Goal: Task Accomplishment & Management: Use online tool/utility

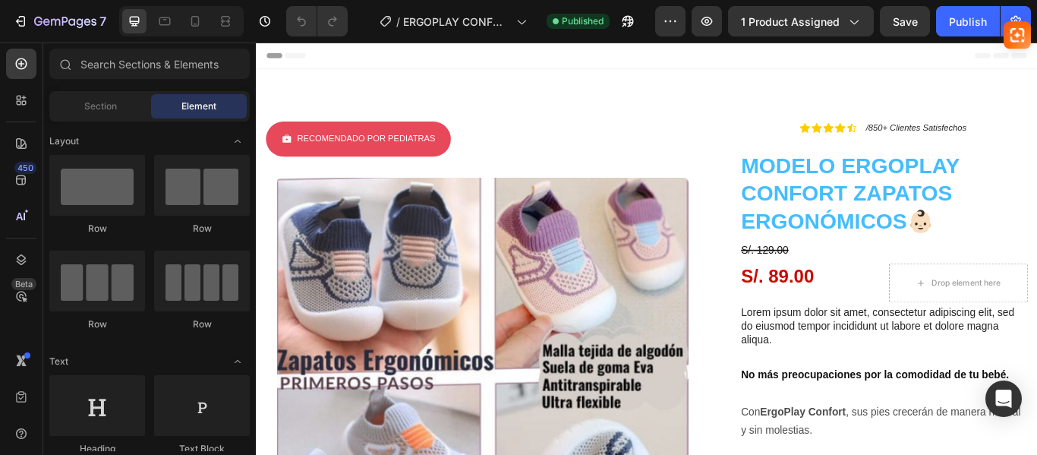
radio input "false"
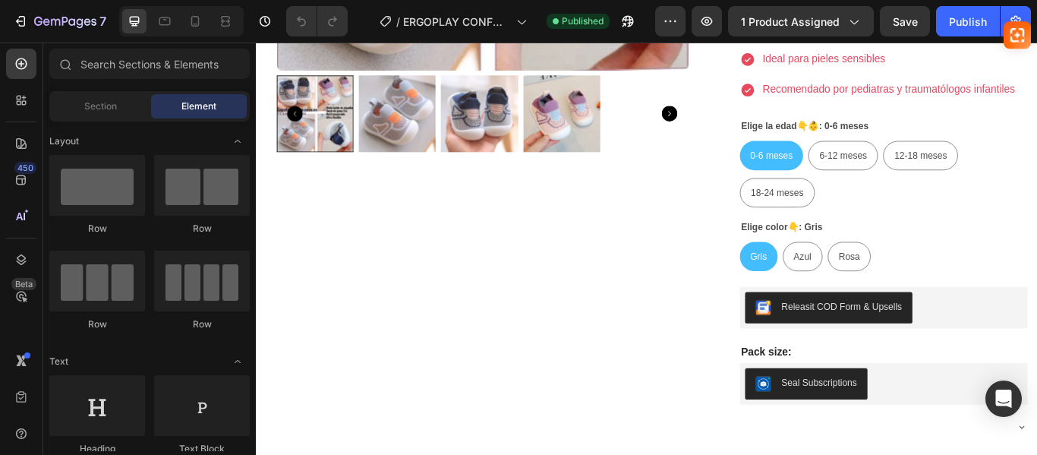
scroll to position [816, 0]
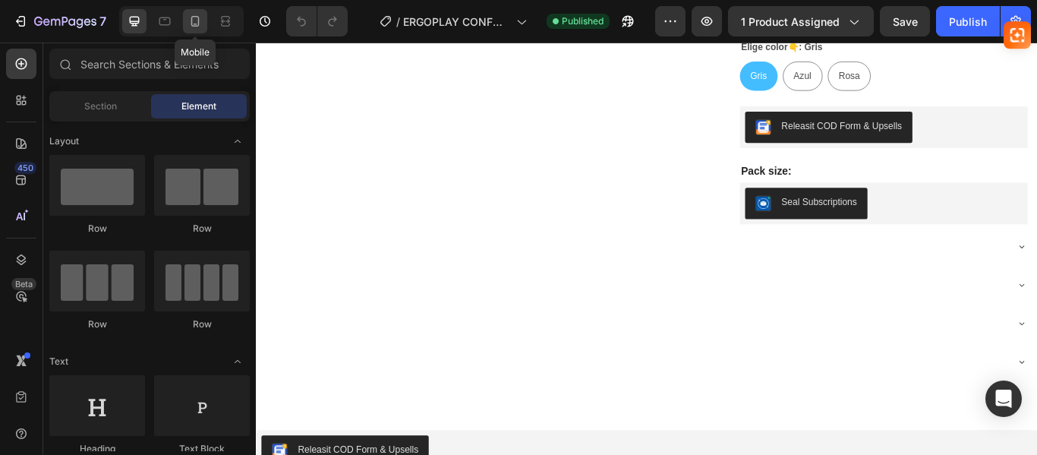
click at [194, 18] on icon at bounding box center [195, 21] width 15 height 15
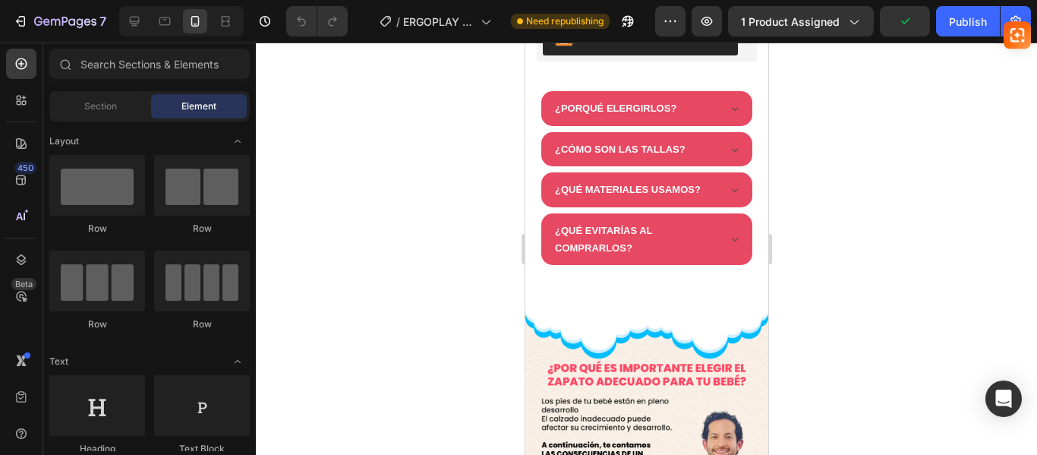
scroll to position [1085, 0]
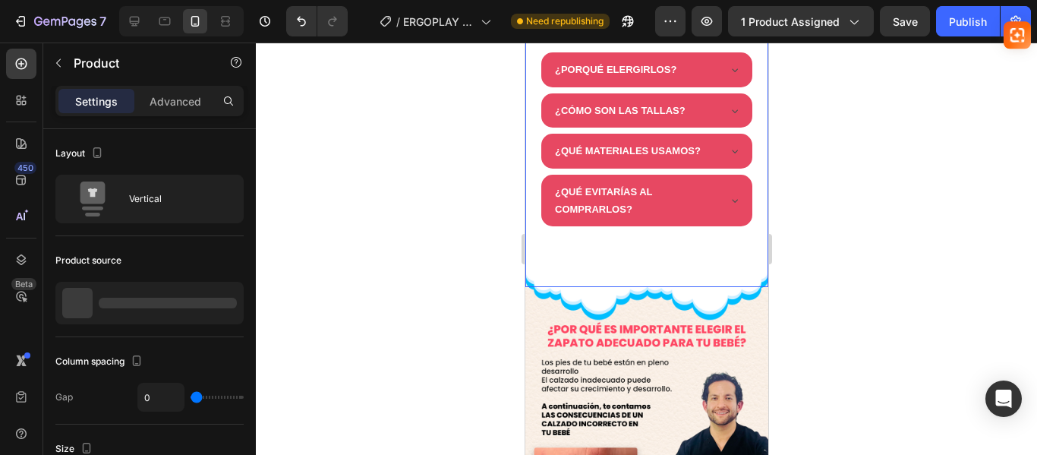
radio input "true"
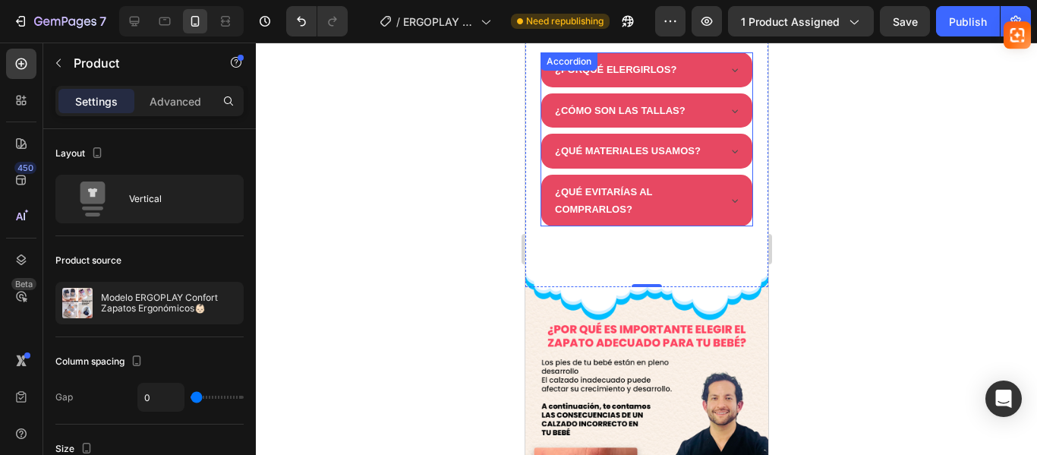
click at [710, 175] on div "¿QUÉ EVITARÍAS AL COMPRARLOS?" at bounding box center [646, 201] width 211 height 52
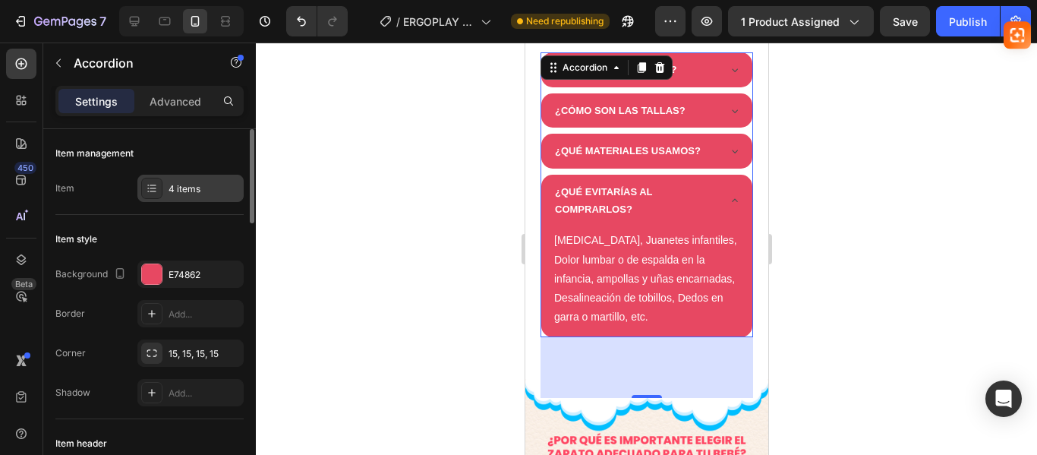
click at [187, 191] on div "4 items" at bounding box center [204, 189] width 71 height 14
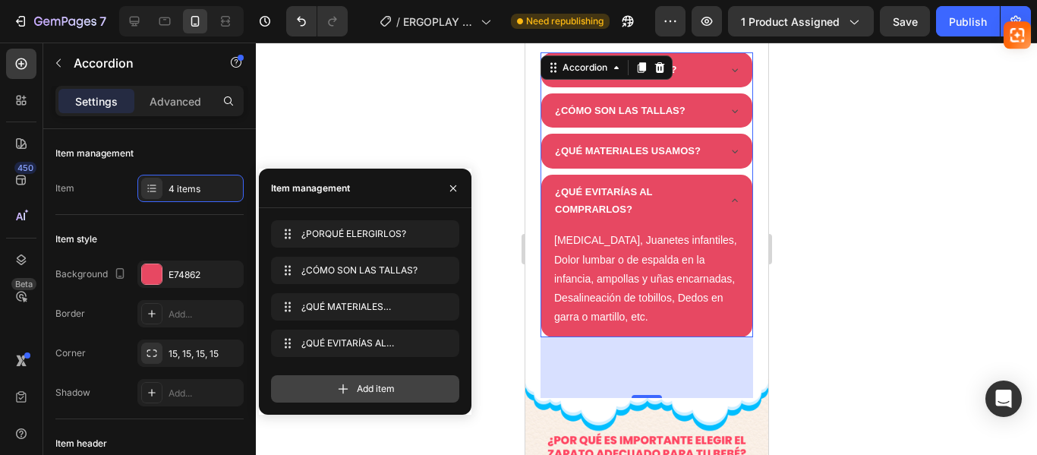
click at [359, 385] on span "Add item" at bounding box center [376, 389] width 38 height 14
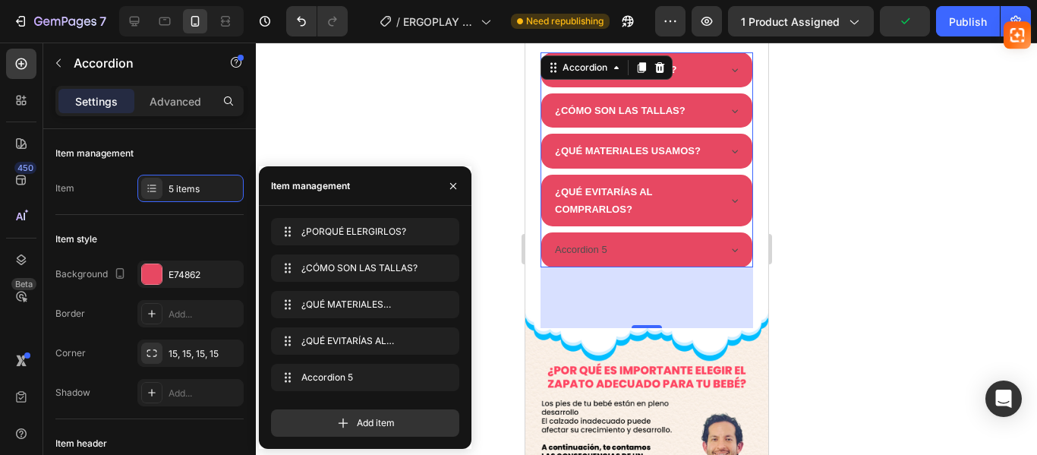
click at [576, 241] on div "Accordion 5" at bounding box center [580, 249] width 57 height 22
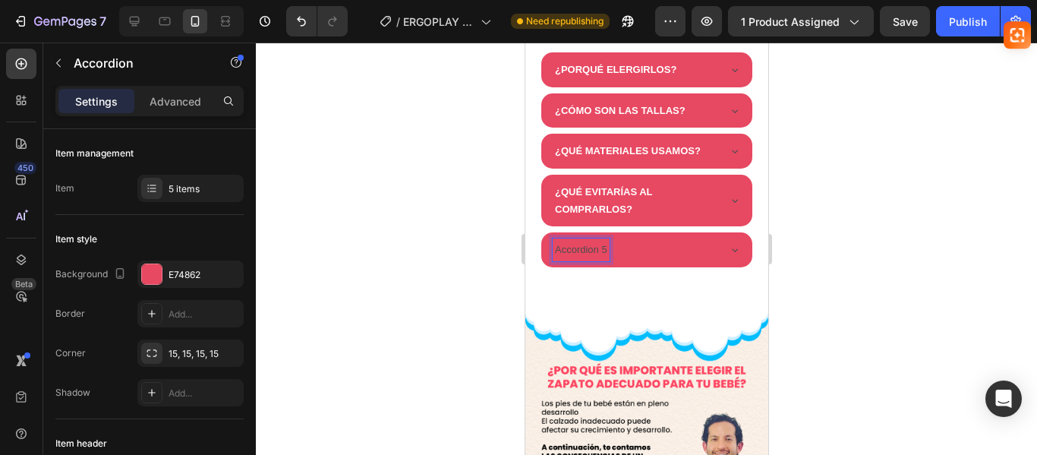
click at [576, 241] on p "Accordion 5" at bounding box center [580, 249] width 52 height 17
click at [576, 241] on p "¿REALIZAN CAMBIOS DE TALLA?" at bounding box center [632, 249] width 156 height 17
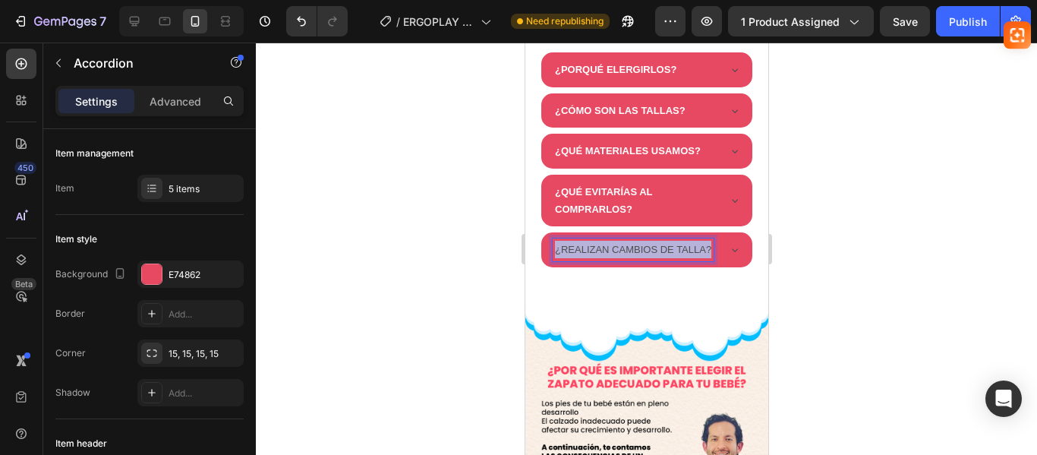
click at [576, 241] on p "¿REALIZAN CAMBIOS DE TALLA?" at bounding box center [632, 249] width 156 height 17
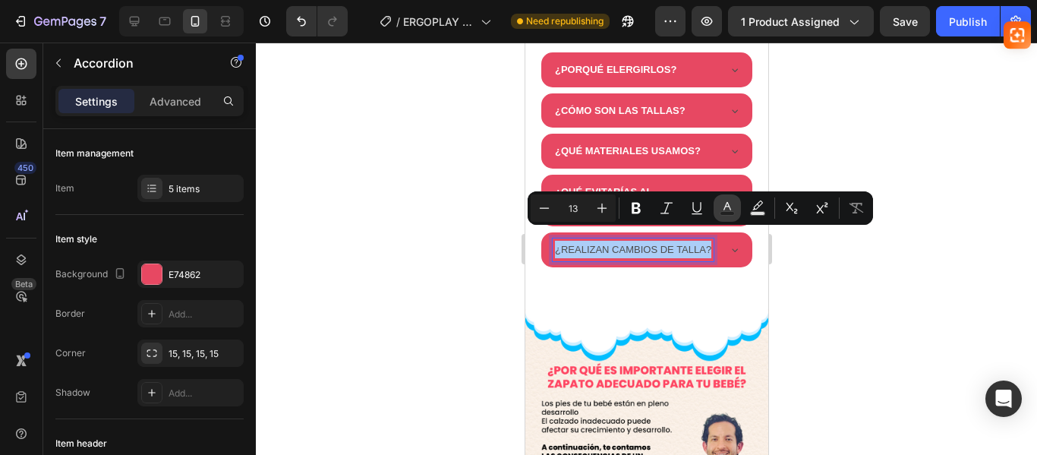
click at [721, 206] on icon "Editor contextual toolbar" at bounding box center [727, 207] width 15 height 15
type input "4D4D4D"
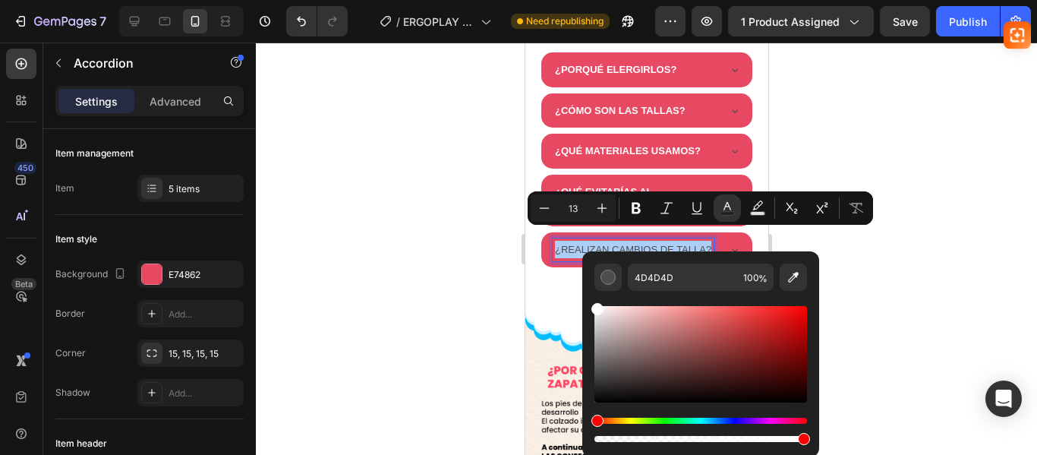
drag, startPoint x: 598, startPoint y: 335, endPoint x: 590, endPoint y: 291, distance: 44.7
click at [590, 291] on div "4D4D4D 100 %" at bounding box center [701, 348] width 237 height 194
type input "FFFFFF"
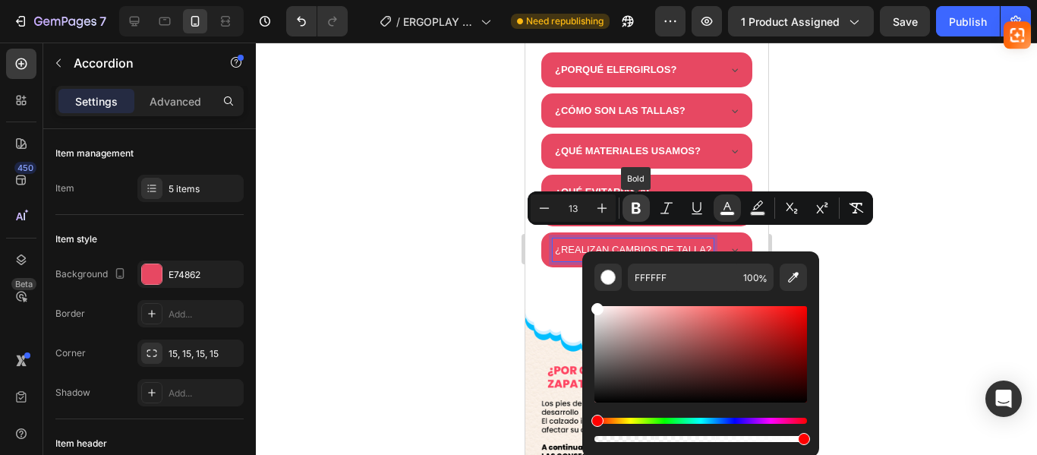
click at [627, 208] on button "Bold" at bounding box center [636, 207] width 27 height 27
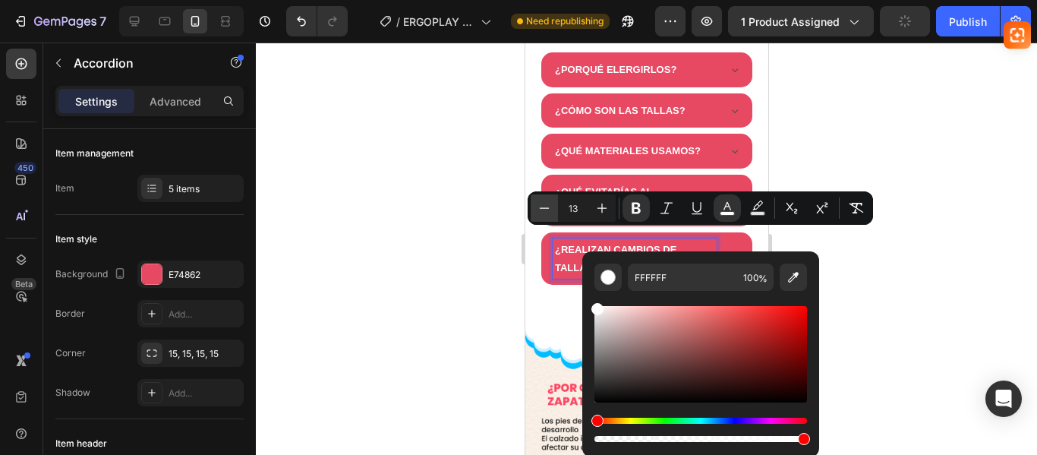
click at [540, 210] on icon "Editor contextual toolbar" at bounding box center [544, 207] width 15 height 15
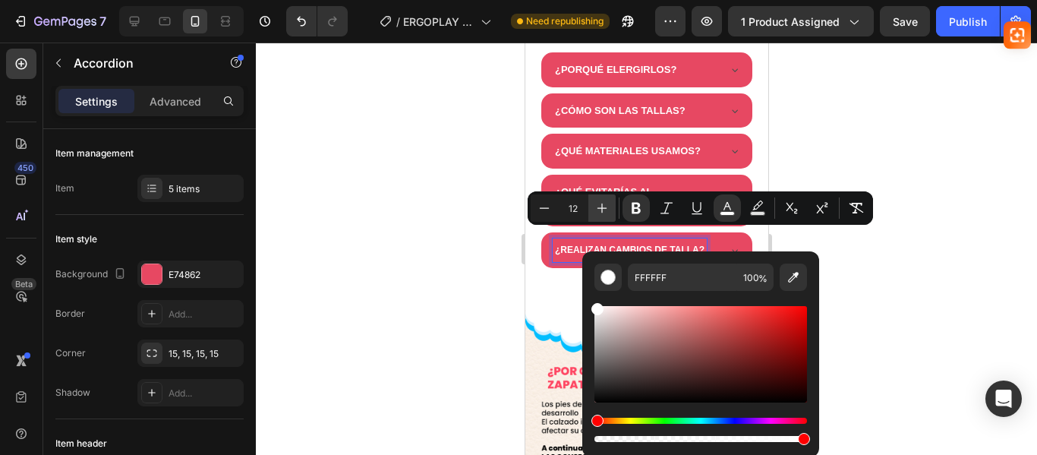
click at [592, 207] on button "Plus" at bounding box center [602, 207] width 27 height 27
type input "13"
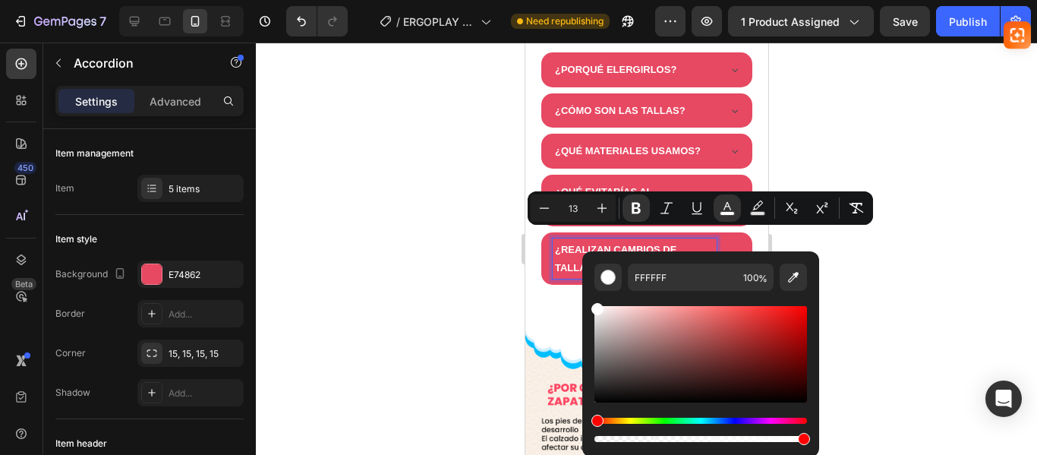
click at [802, 149] on div at bounding box center [646, 249] width 781 height 412
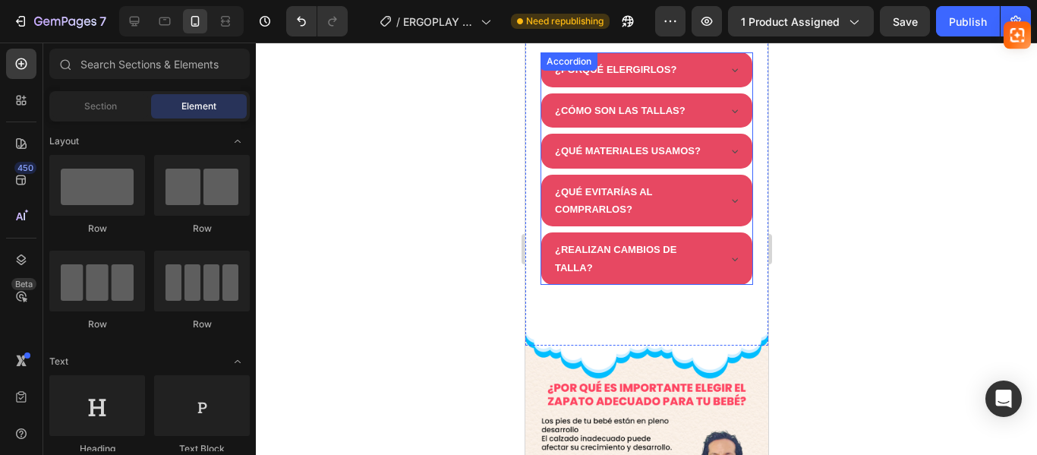
click at [609, 196] on strong "¿QUÉ EVITARÍAS AL COMPRARLOS?" at bounding box center [602, 200] width 97 height 29
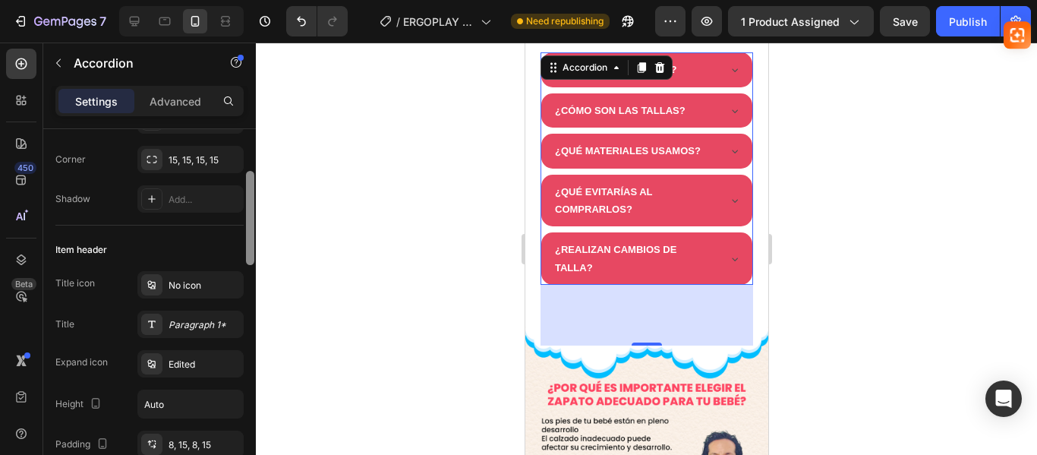
scroll to position [202, 0]
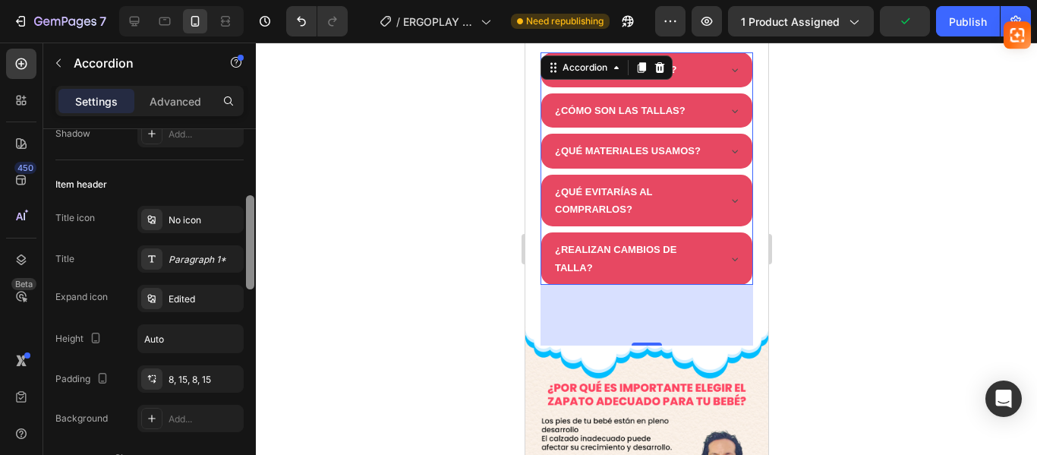
drag, startPoint x: 251, startPoint y: 185, endPoint x: 251, endPoint y: 251, distance: 65.3
click at [251, 251] on div at bounding box center [250, 242] width 8 height 94
click at [375, 176] on div at bounding box center [646, 249] width 781 height 412
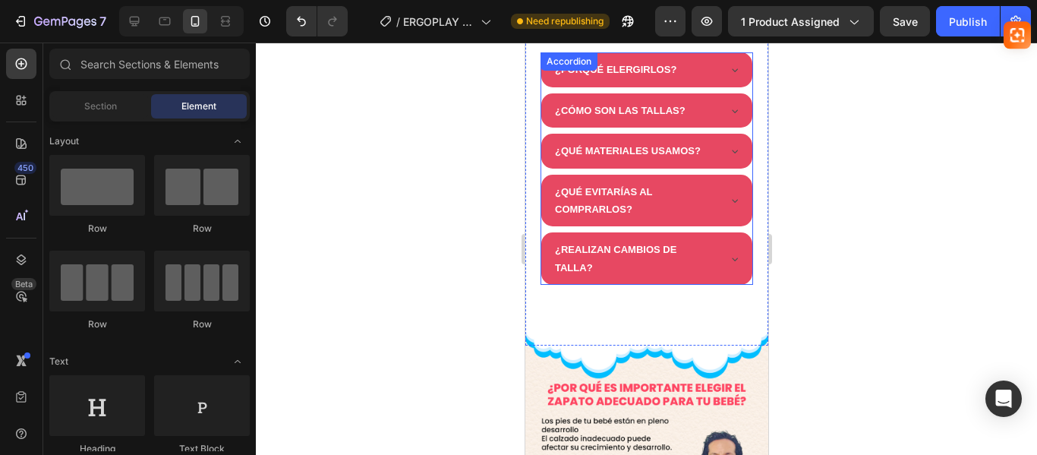
click at [729, 184] on div "¿QUÉ EVITARÍAS AL COMPRARLOS?" at bounding box center [646, 201] width 211 height 52
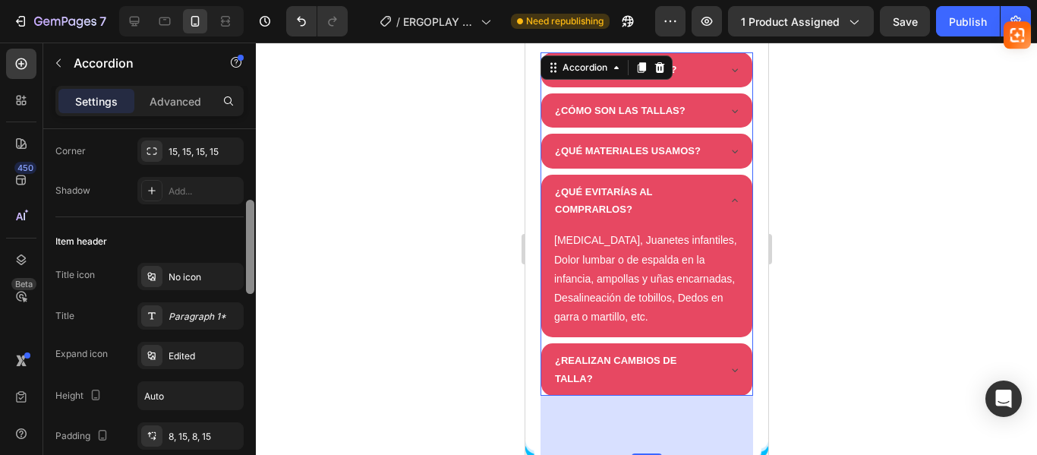
scroll to position [247, 0]
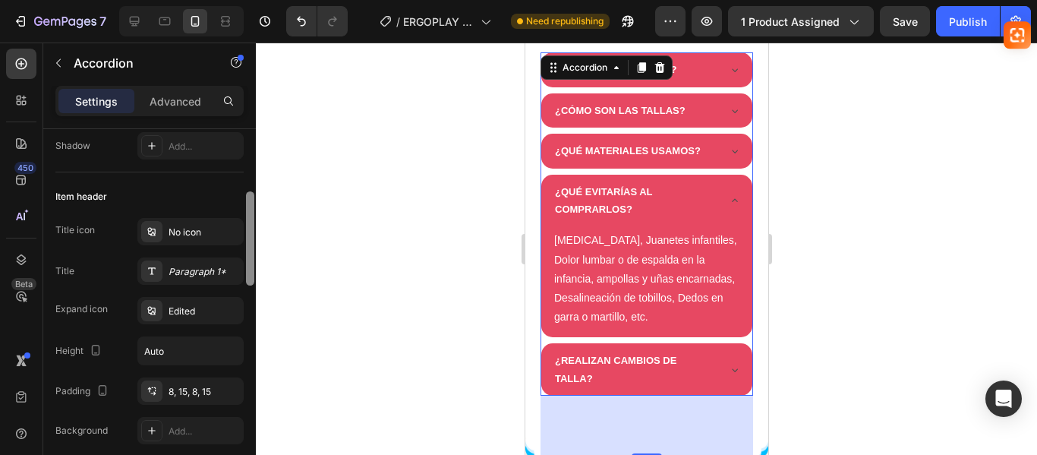
drag, startPoint x: 254, startPoint y: 152, endPoint x: 247, endPoint y: 215, distance: 63.4
click at [247, 215] on div at bounding box center [250, 238] width 8 height 94
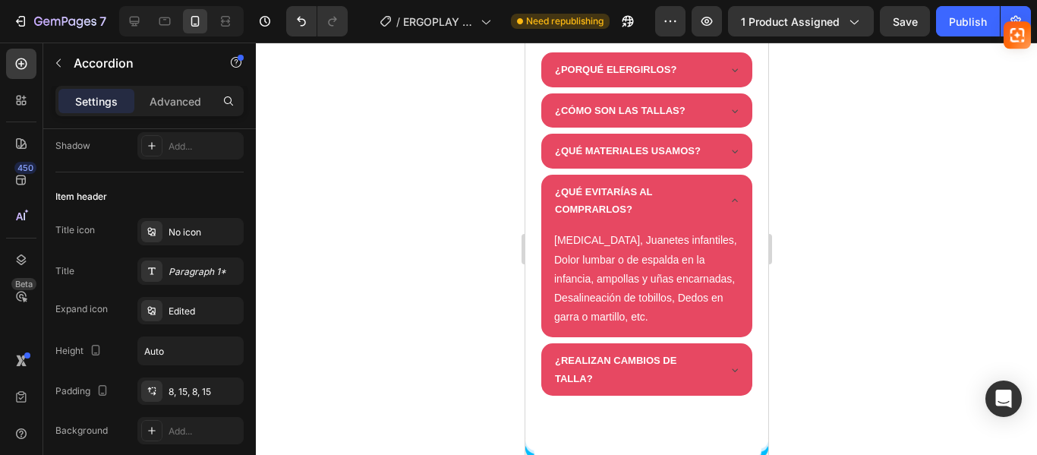
click at [731, 343] on div "¿REALIZAN CAMBIOS DE TALLA?" at bounding box center [646, 369] width 211 height 52
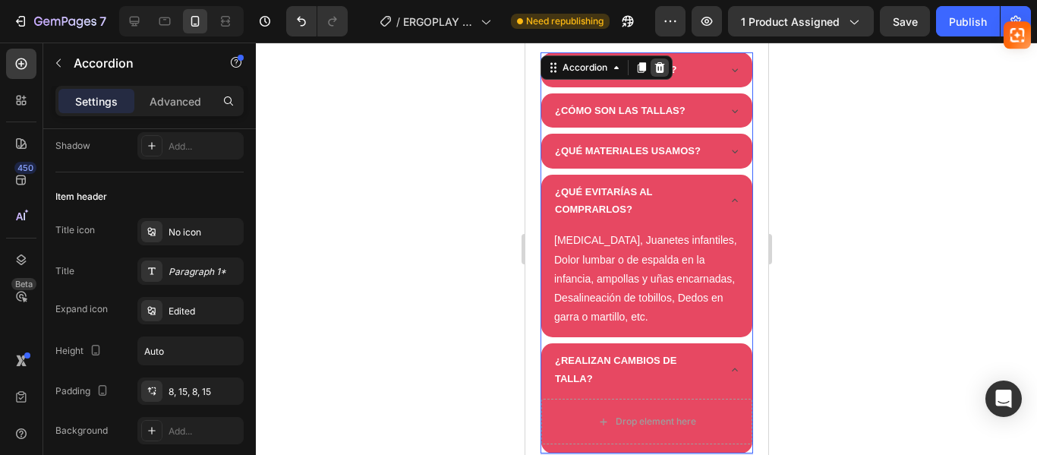
click at [657, 62] on icon at bounding box center [660, 67] width 10 height 11
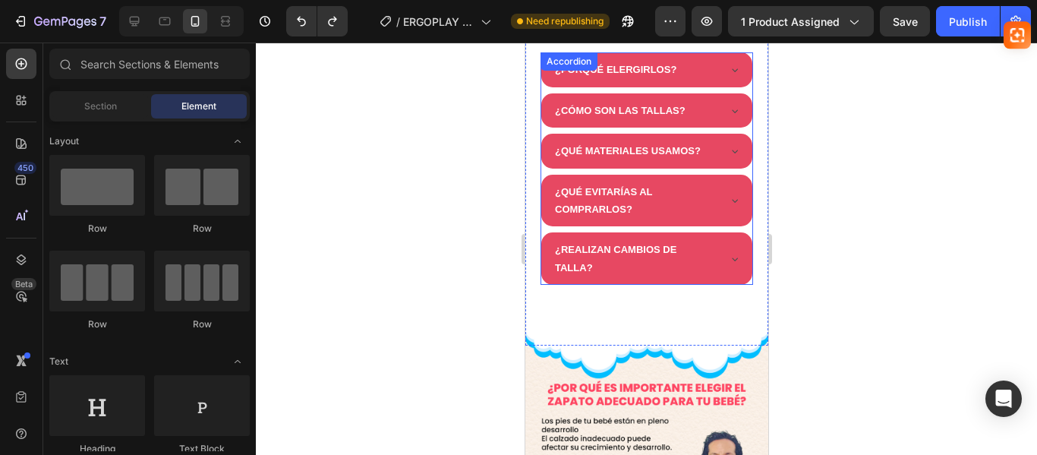
click at [589, 265] on p "¿REALIZAN CAMBIOS DE TALLA?" at bounding box center [633, 259] width 159 height 36
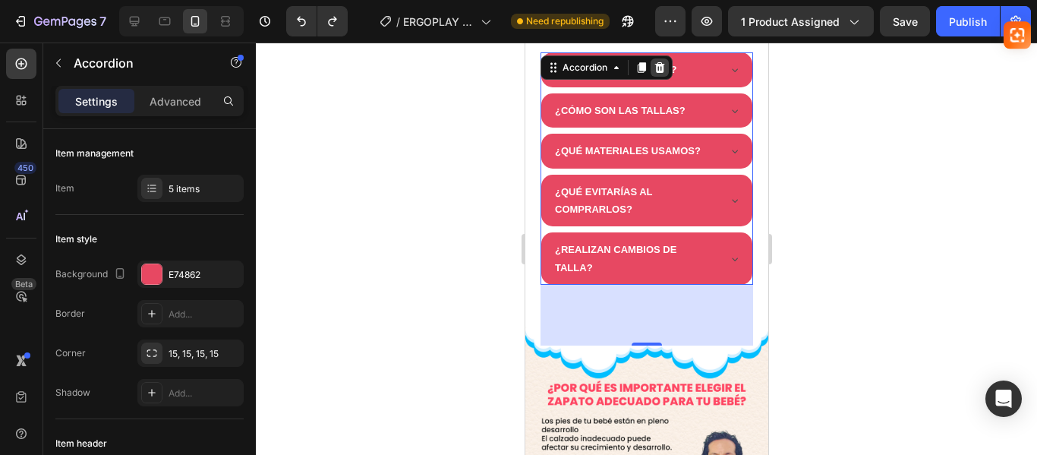
click at [665, 58] on div at bounding box center [659, 67] width 18 height 18
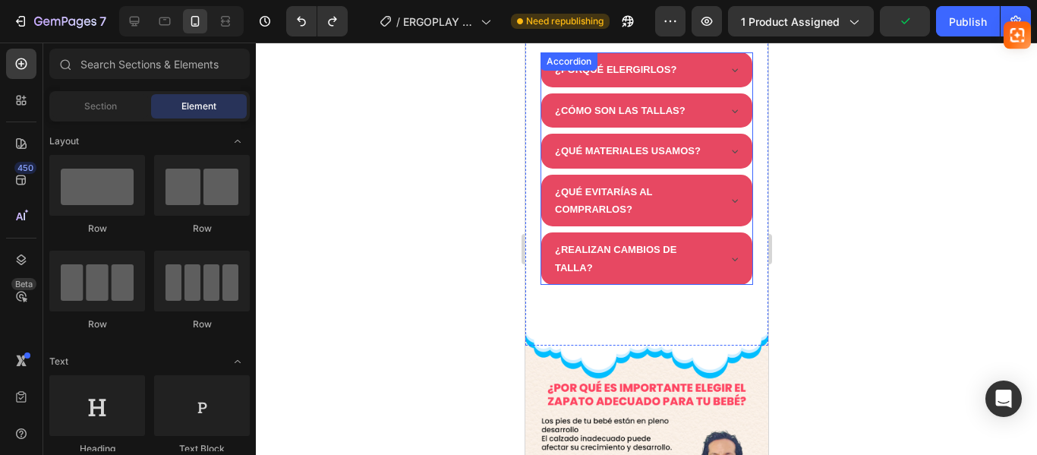
click at [652, 188] on p "¿QUÉ EVITARÍAS AL COMPRARLOS?" at bounding box center [633, 201] width 159 height 36
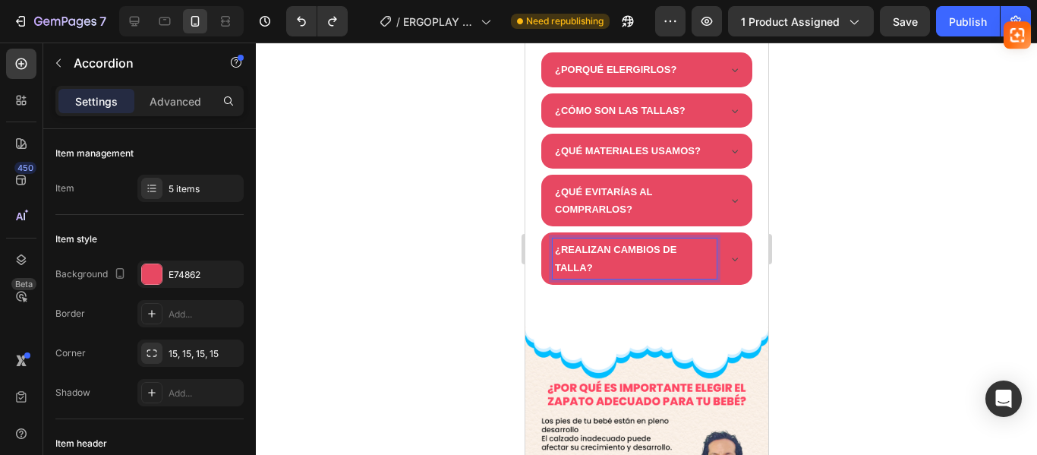
click at [594, 254] on p "¿REALIZAN CAMBIOS DE TALLA?" at bounding box center [633, 259] width 159 height 36
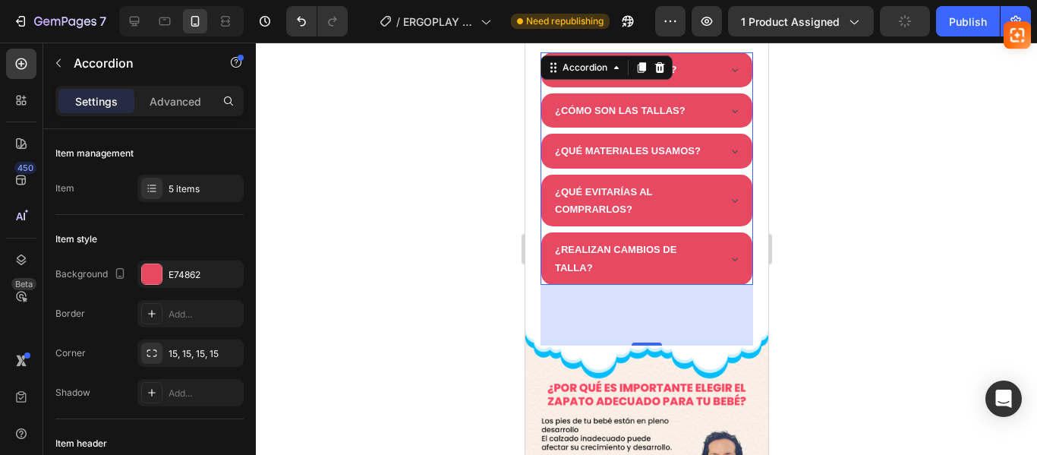
click at [728, 194] on icon at bounding box center [734, 200] width 12 height 12
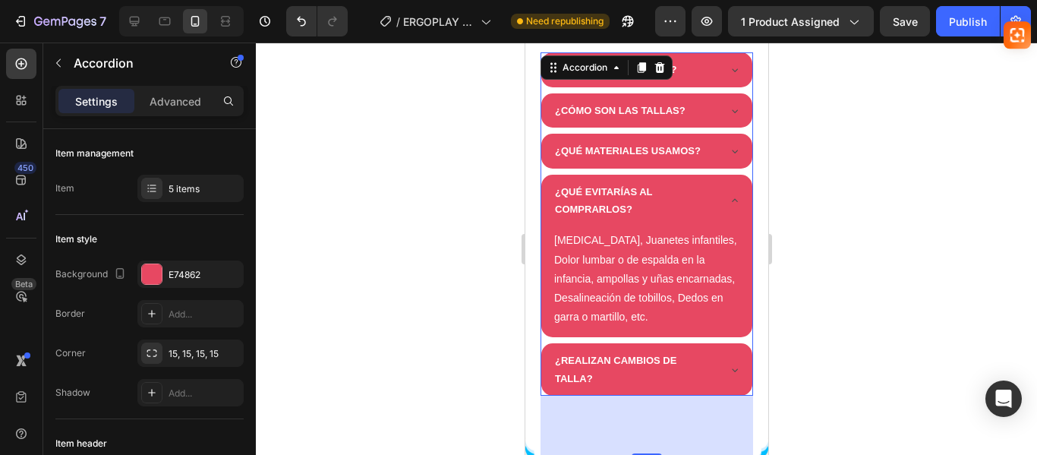
click at [728, 364] on icon at bounding box center [734, 370] width 12 height 12
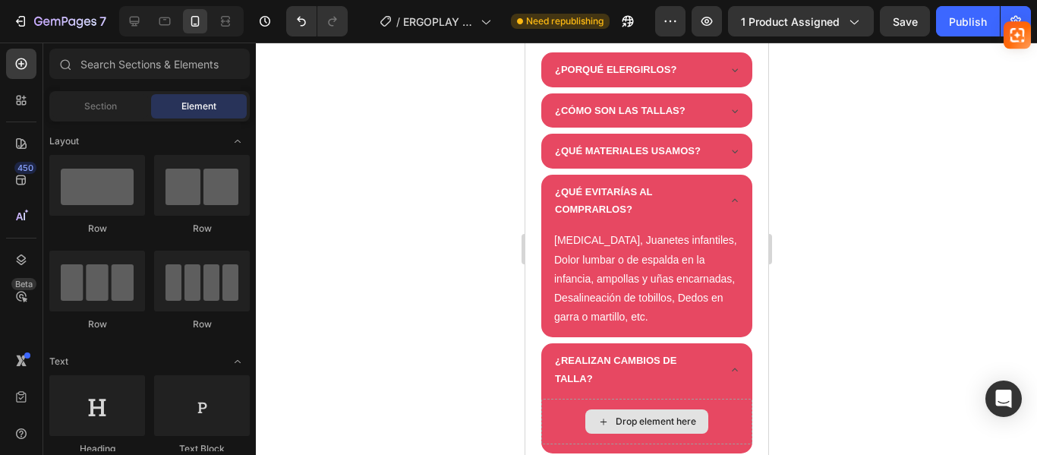
click at [642, 415] on div "Drop element here" at bounding box center [655, 421] width 81 height 12
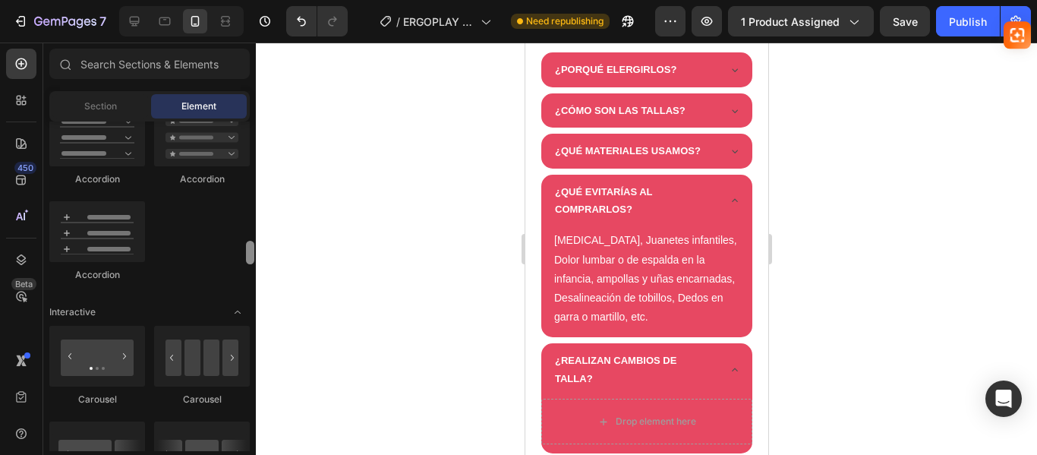
scroll to position [1368, 0]
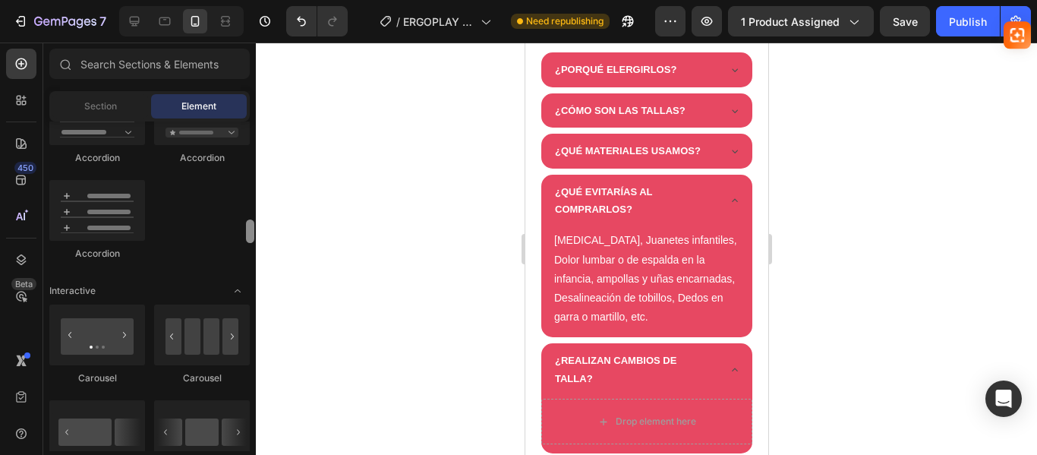
drag, startPoint x: 250, startPoint y: 135, endPoint x: 251, endPoint y: 233, distance: 98.0
click at [251, 233] on div at bounding box center [250, 231] width 8 height 24
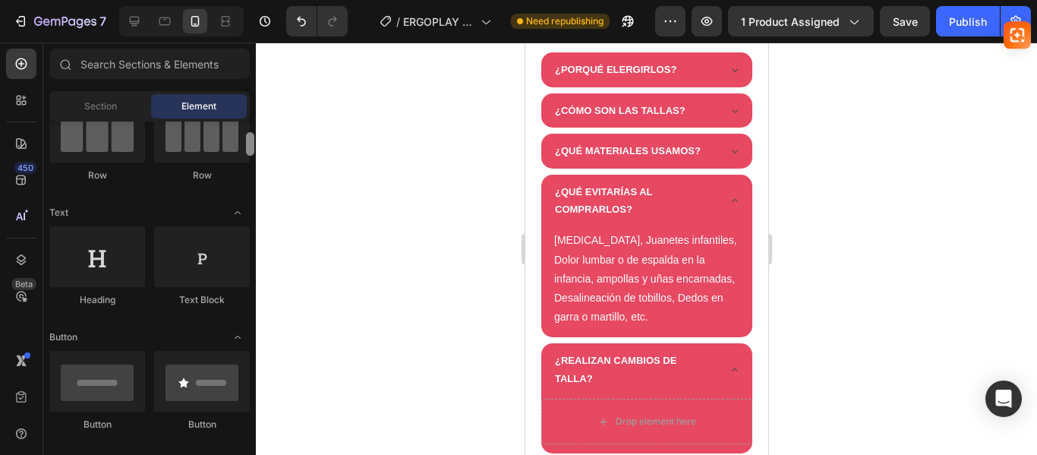
scroll to position [170, 0]
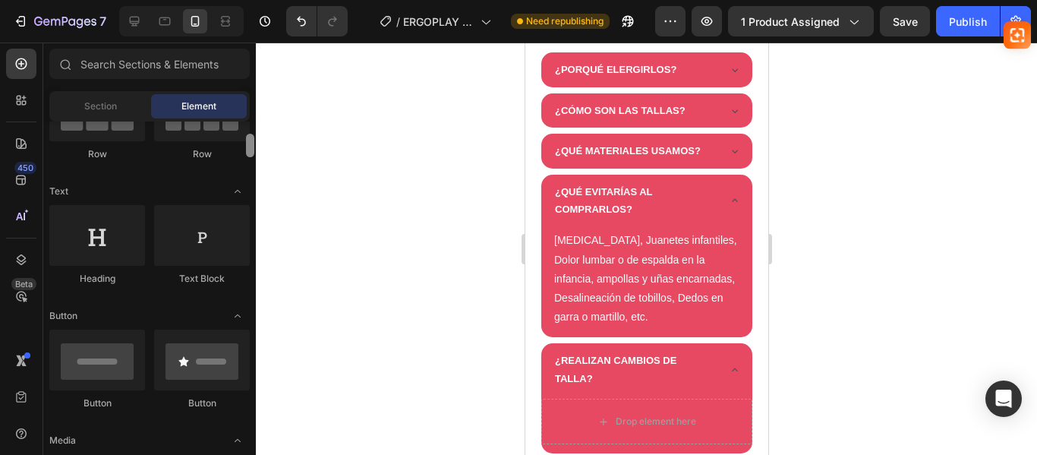
drag, startPoint x: 250, startPoint y: 232, endPoint x: 251, endPoint y: 146, distance: 85.8
click at [251, 146] on div at bounding box center [250, 146] width 8 height 24
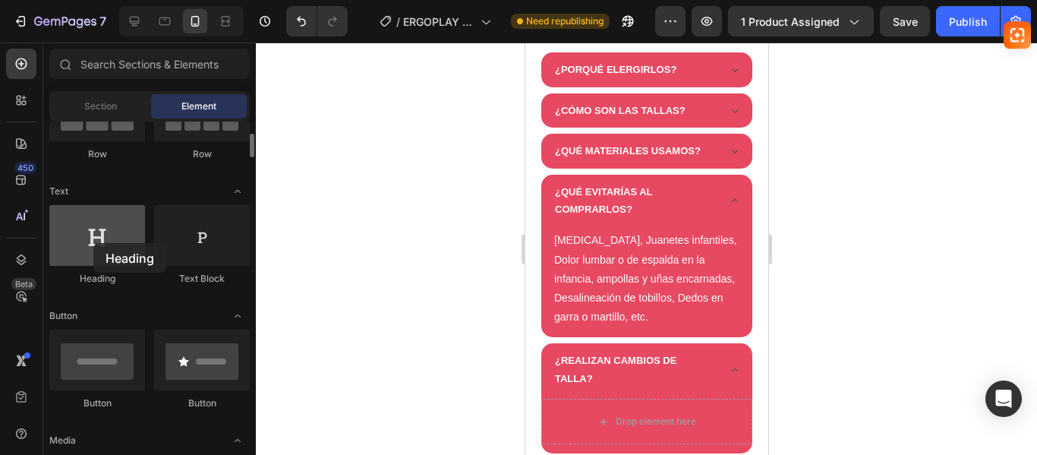
click at [93, 243] on div at bounding box center [97, 235] width 96 height 61
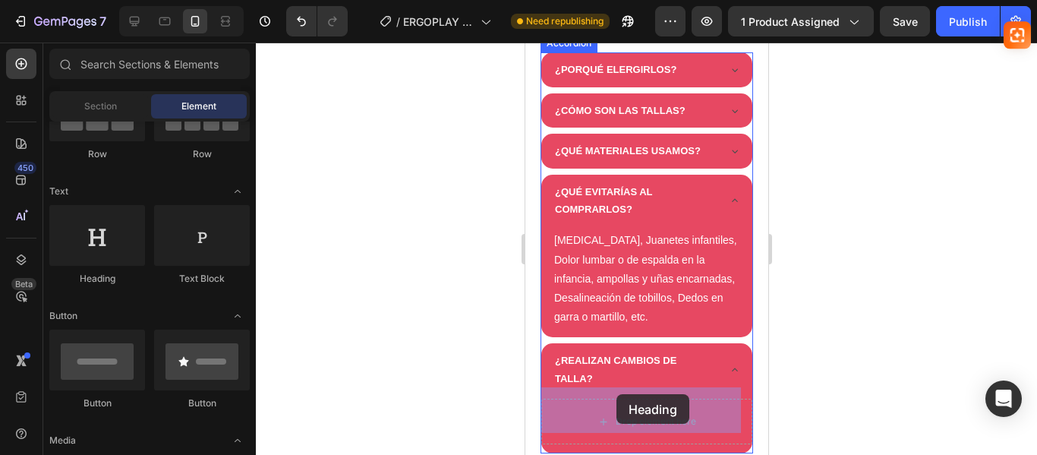
drag, startPoint x: 621, startPoint y: 279, endPoint x: 615, endPoint y: 396, distance: 116.4
drag, startPoint x: 702, startPoint y: 283, endPoint x: 583, endPoint y: 388, distance: 159.3
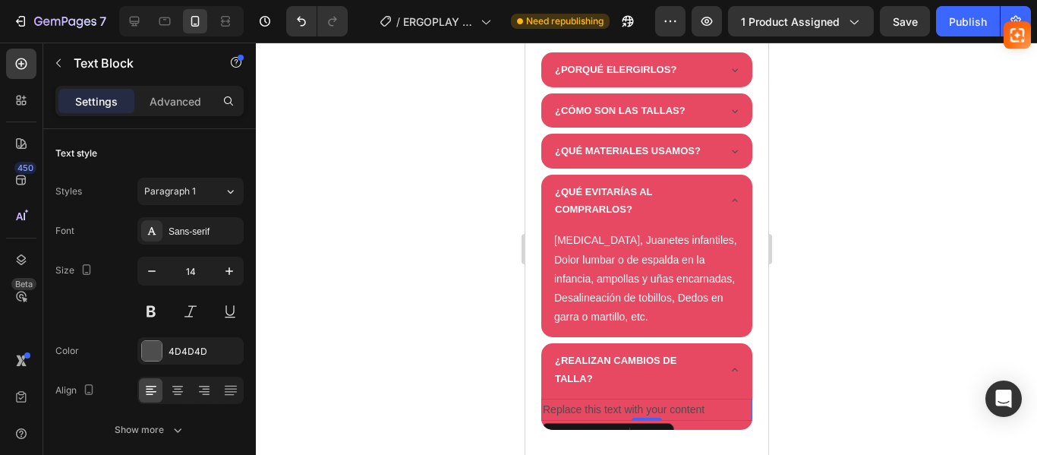
click at [614, 399] on div "Replace this text with your content" at bounding box center [646, 410] width 211 height 22
click at [614, 400] on p "Replace this text with your content" at bounding box center [646, 409] width 208 height 19
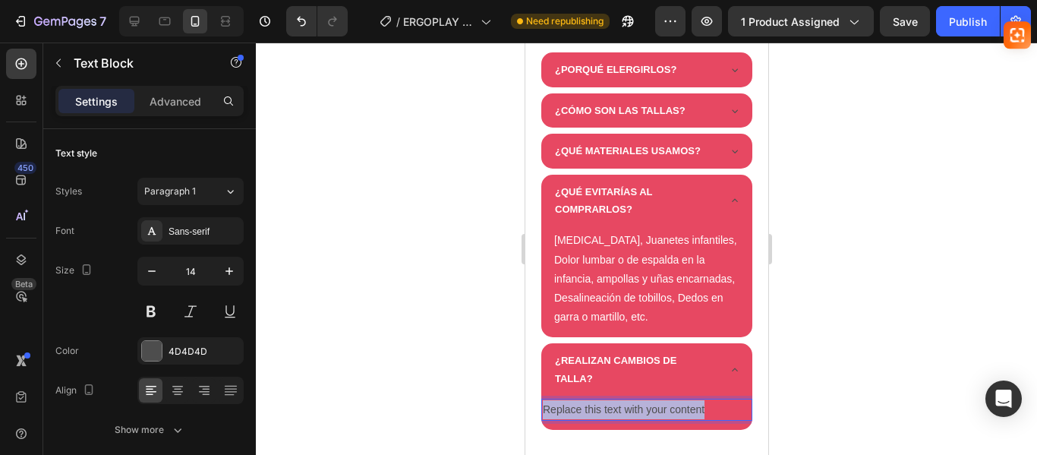
click at [614, 400] on p "Replace this text with your content" at bounding box center [646, 409] width 208 height 19
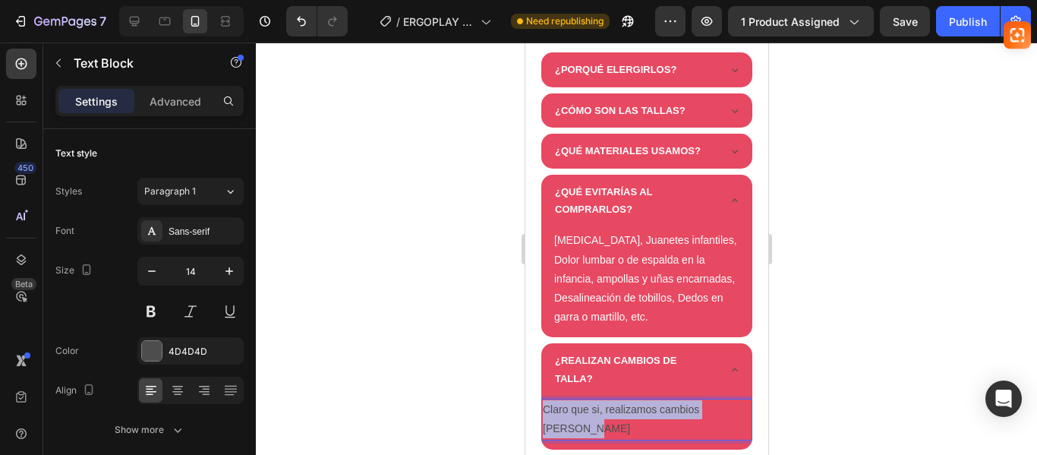
drag, startPoint x: 579, startPoint y: 419, endPoint x: 539, endPoint y: 399, distance: 44.2
click at [540, 399] on div "¿PORQUÉ ELERGIRLOS? ¿CÓMO SON LAS TALLAS? ¿QUÉ MATERIALES USAMOS? ¿QUÉ EVITARÍA…" at bounding box center [646, 250] width 213 height 396
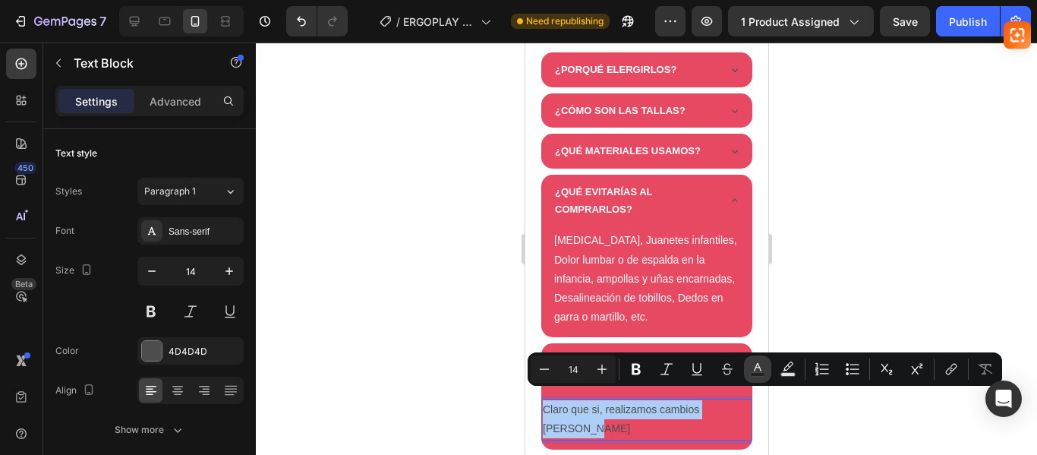
click at [756, 380] on button "Text Color" at bounding box center [757, 368] width 27 height 27
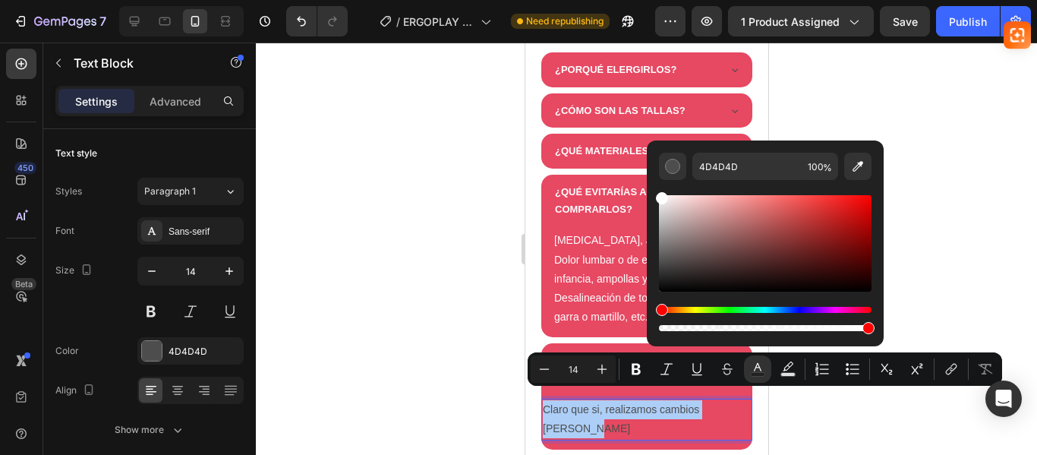
drag, startPoint x: 665, startPoint y: 217, endPoint x: 652, endPoint y: 185, distance: 34.4
click at [652, 185] on div "4D4D4D 100 %" at bounding box center [765, 238] width 237 height 194
type input "FFFFFF"
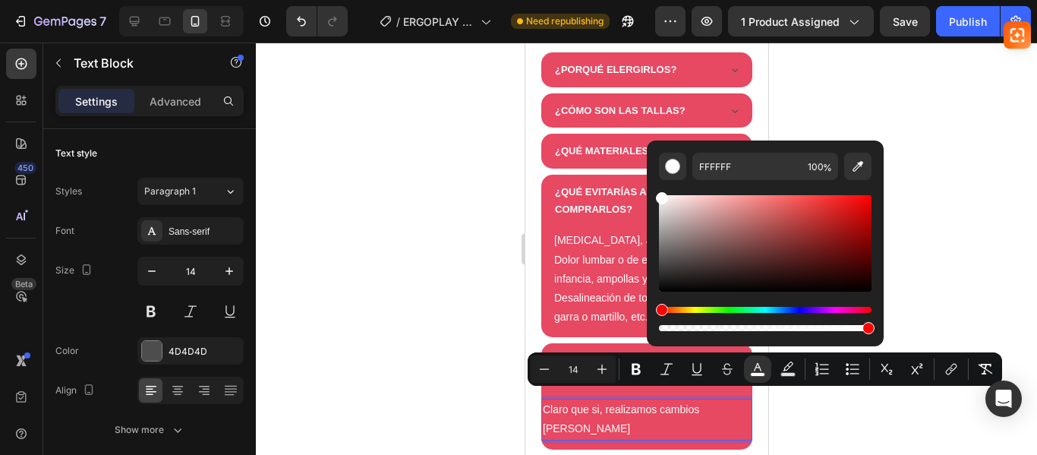
click at [624, 406] on p "Claro que si, realizamos cambios de tallas" at bounding box center [646, 419] width 208 height 38
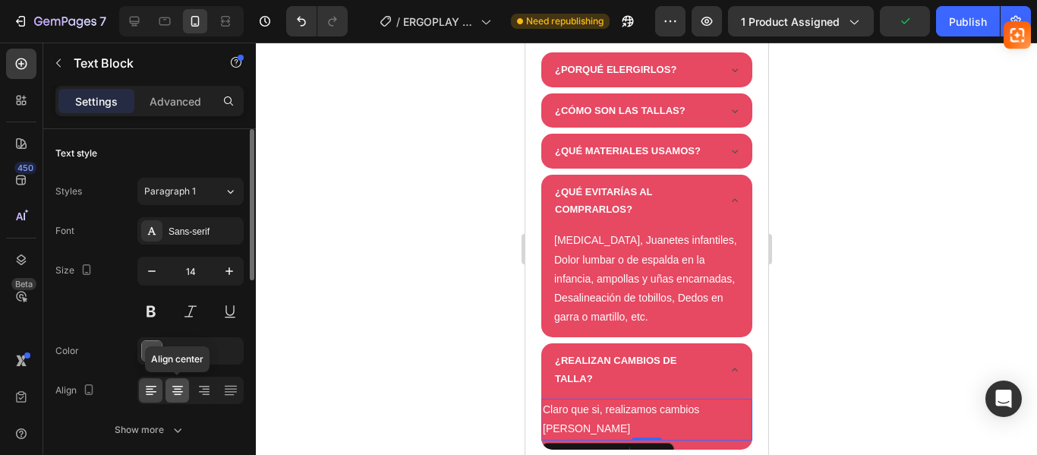
click at [175, 390] on icon at bounding box center [178, 390] width 8 height 2
click at [207, 393] on icon at bounding box center [204, 390] width 15 height 15
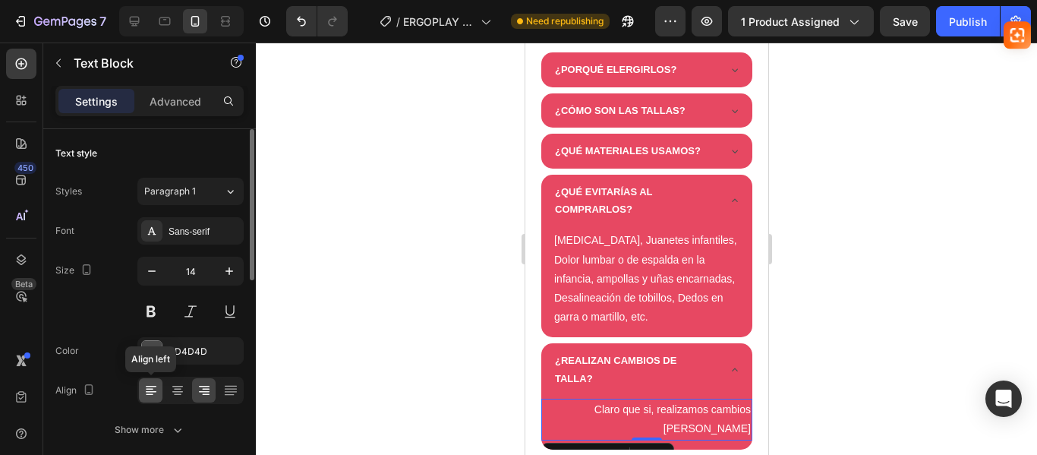
click at [159, 386] on div at bounding box center [151, 390] width 24 height 24
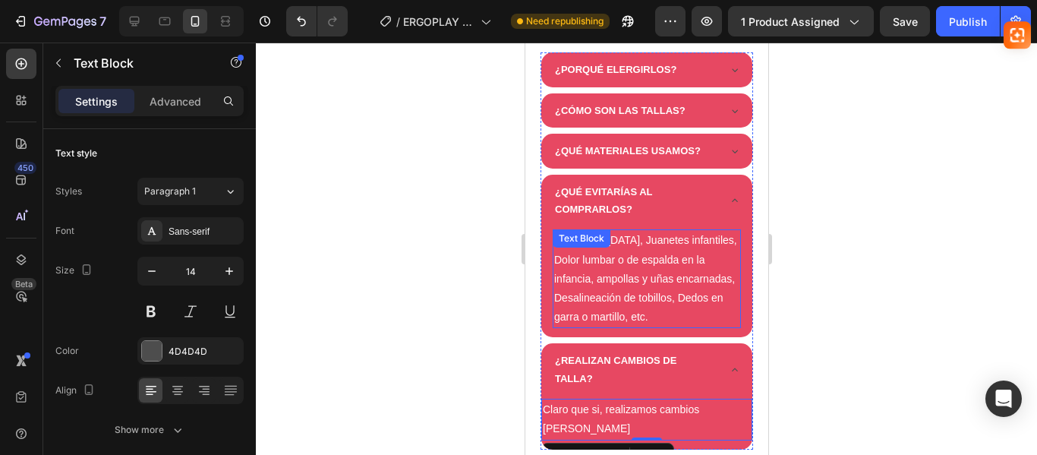
scroll to position [247, 0]
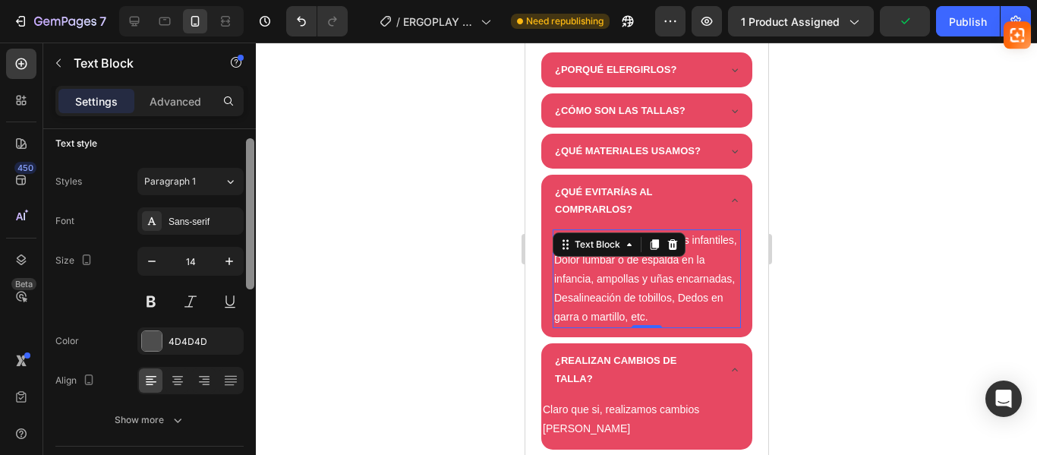
drag, startPoint x: 254, startPoint y: 310, endPoint x: 243, endPoint y: 211, distance: 99.3
click at [243, 211] on div "Text style Styles Paragraph 1 Font Sans-serif Size 14 Color 4D4D4D Align Show m…" at bounding box center [149, 313] width 213 height 369
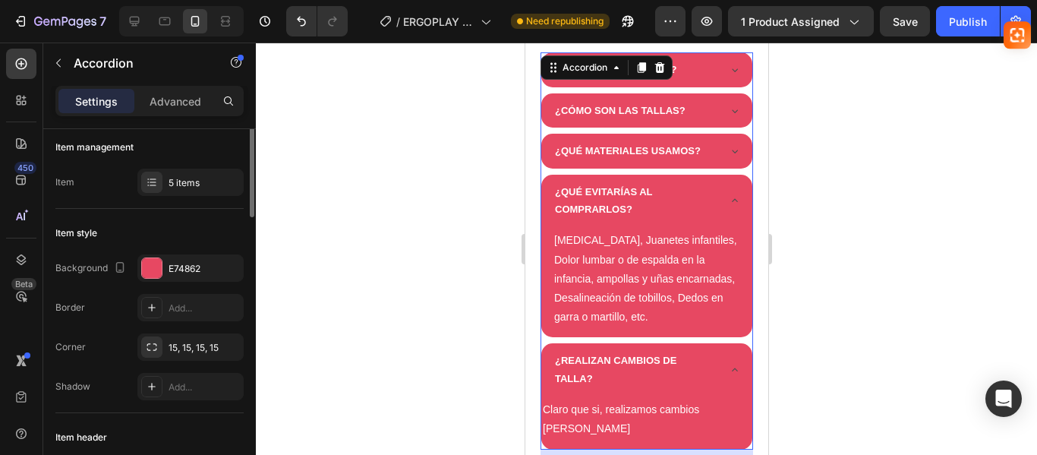
scroll to position [0, 0]
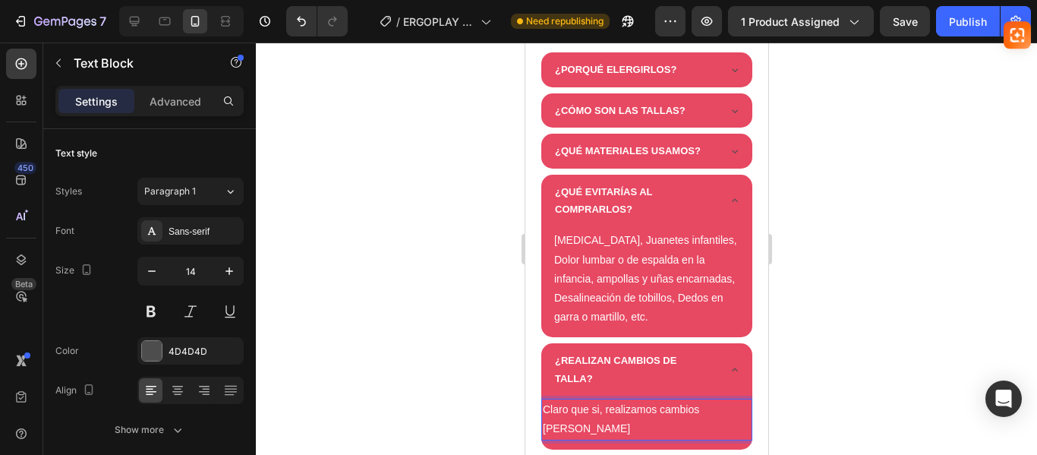
click at [904, 320] on div at bounding box center [646, 249] width 781 height 412
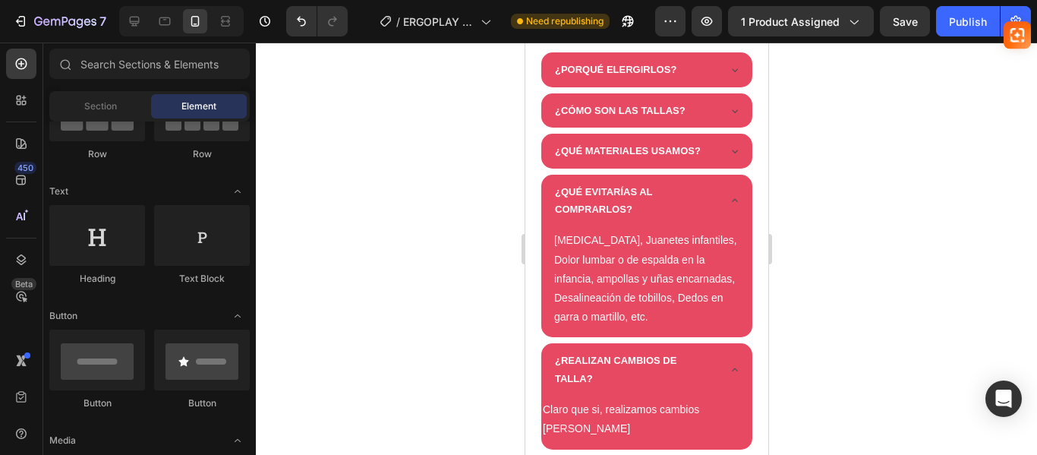
click at [904, 320] on div at bounding box center [646, 249] width 781 height 412
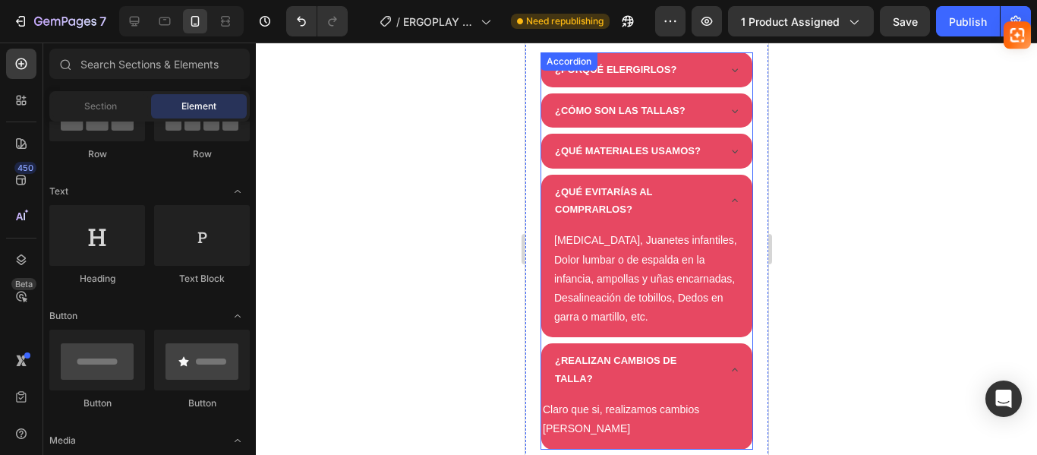
click at [728, 364] on icon at bounding box center [734, 370] width 12 height 12
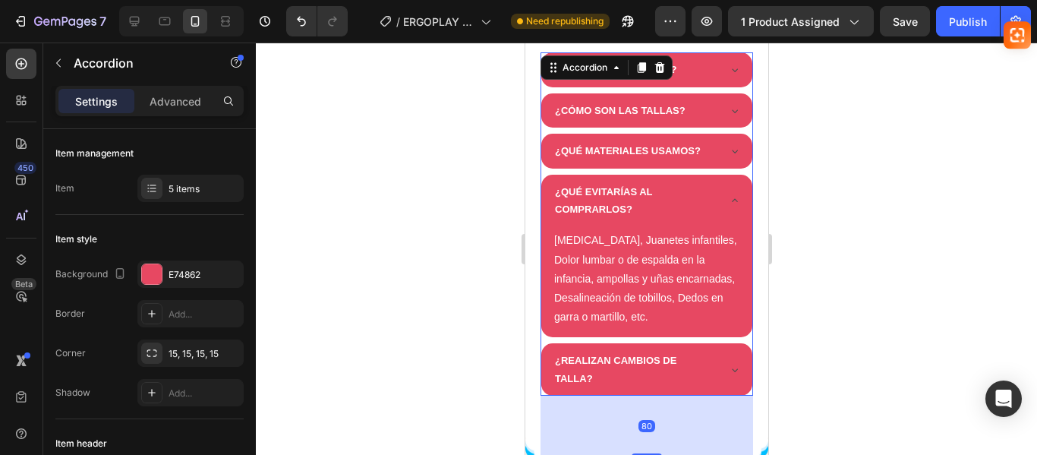
click at [958, 270] on div at bounding box center [646, 249] width 781 height 412
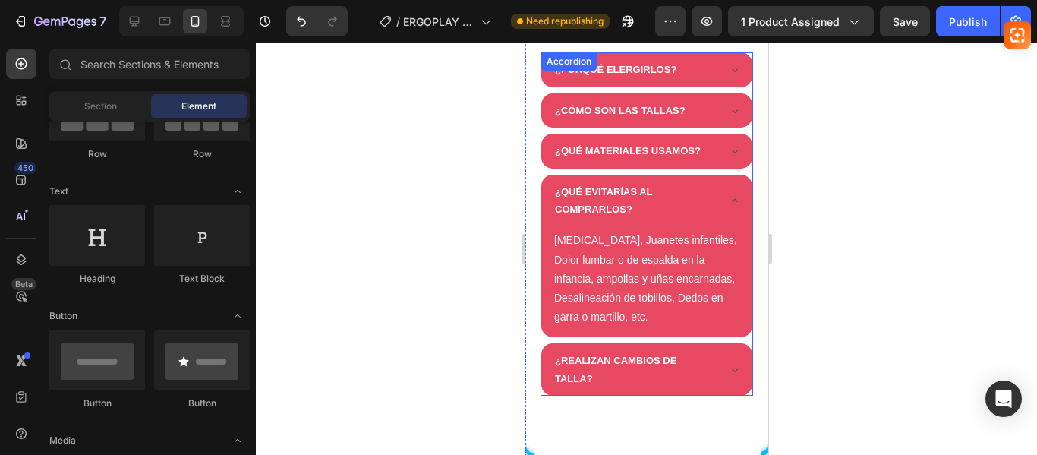
click at [728, 194] on icon at bounding box center [734, 200] width 12 height 12
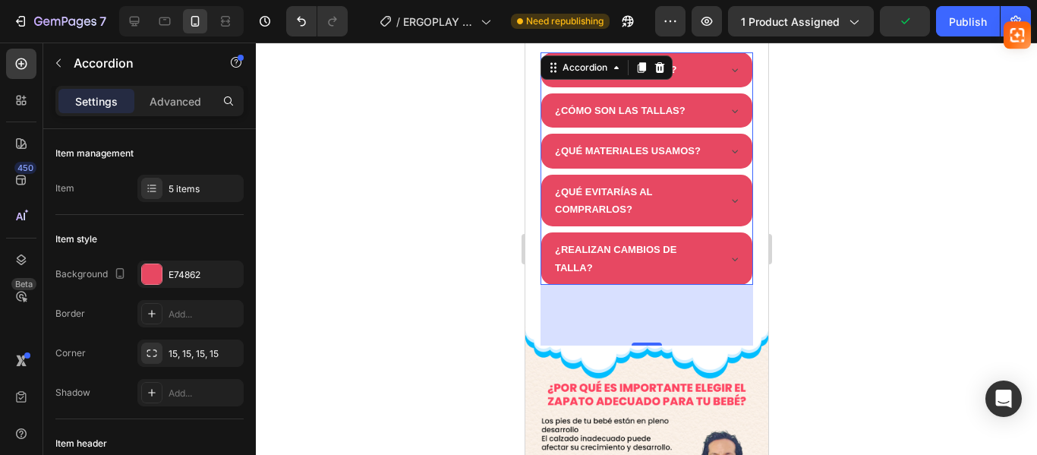
click at [728, 253] on icon at bounding box center [734, 259] width 12 height 12
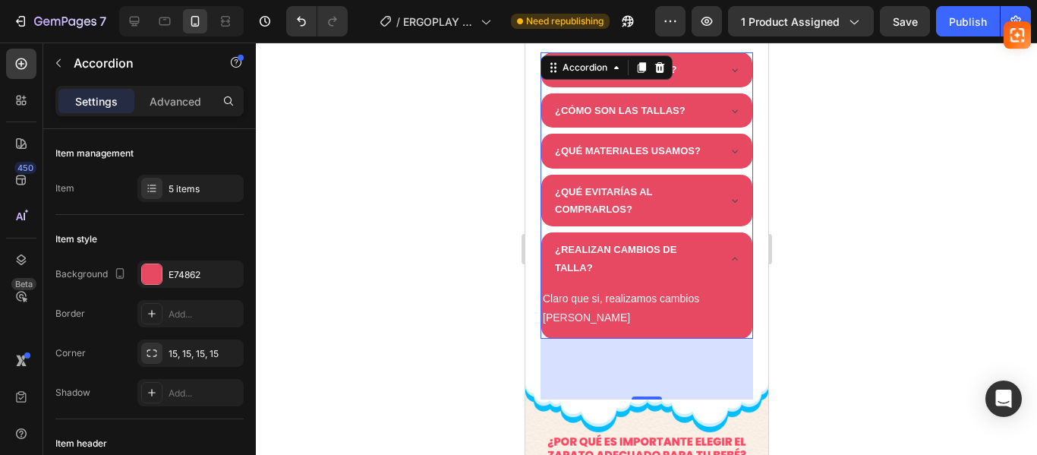
click at [728, 253] on icon at bounding box center [734, 259] width 12 height 12
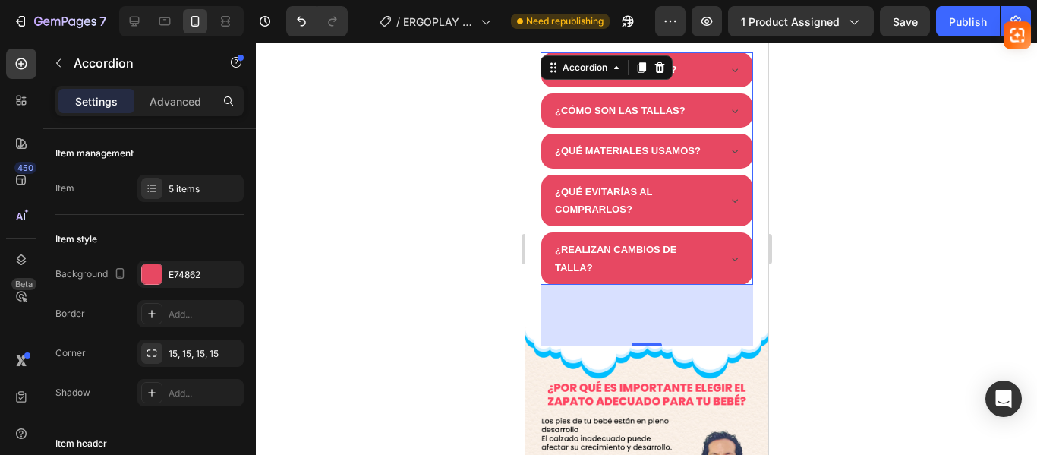
click at [728, 253] on icon at bounding box center [734, 259] width 12 height 12
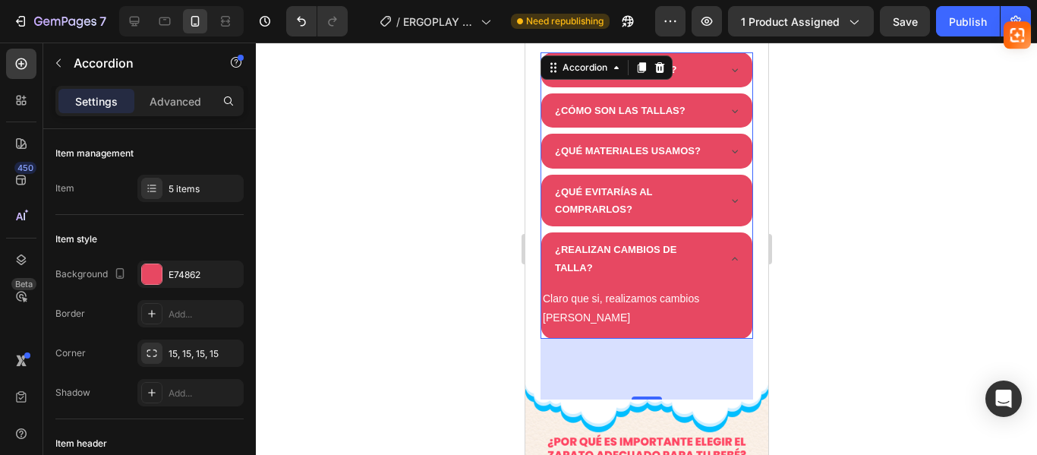
click at [728, 253] on icon at bounding box center [734, 259] width 12 height 12
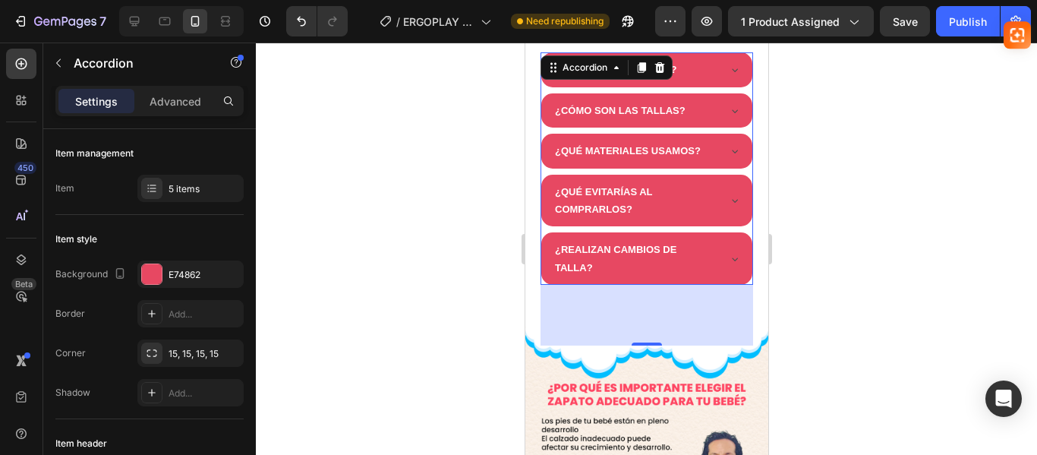
click at [728, 194] on icon at bounding box center [734, 200] width 12 height 12
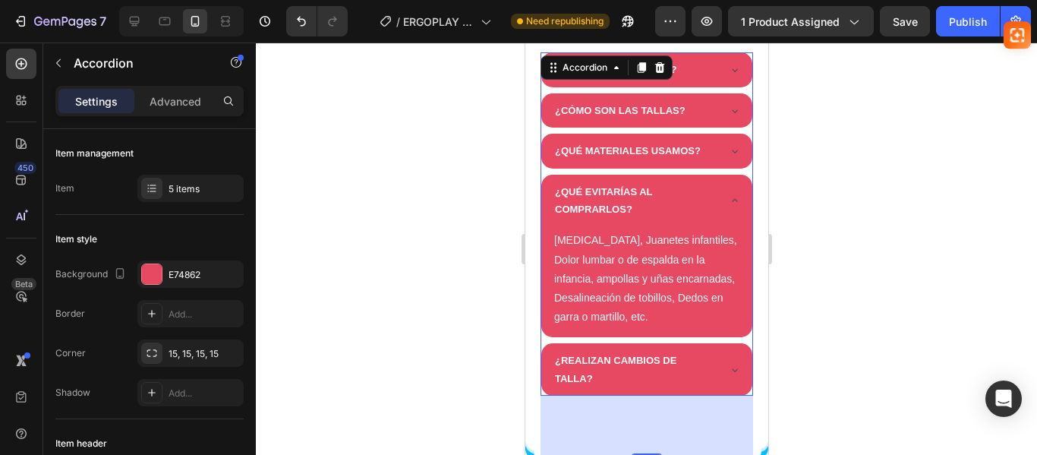
click at [728, 194] on icon at bounding box center [734, 200] width 12 height 12
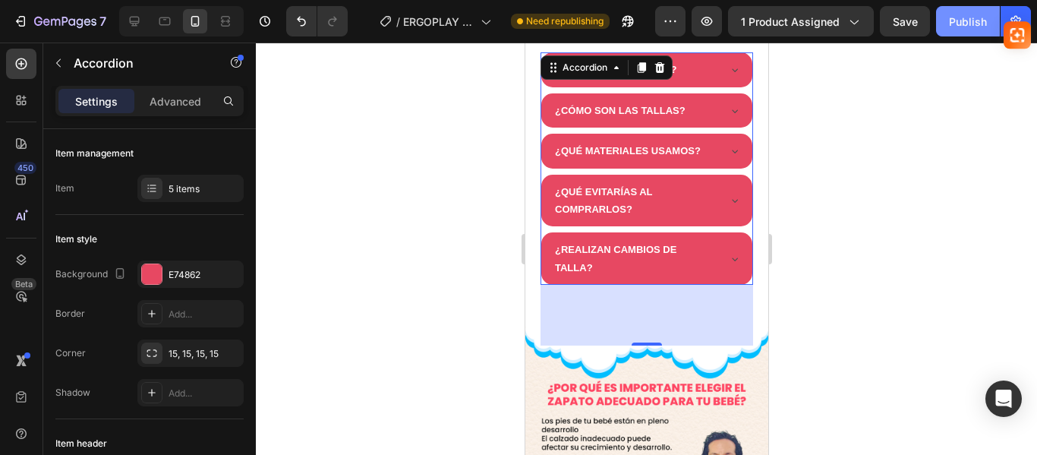
click at [971, 21] on div "Publish" at bounding box center [968, 22] width 38 height 16
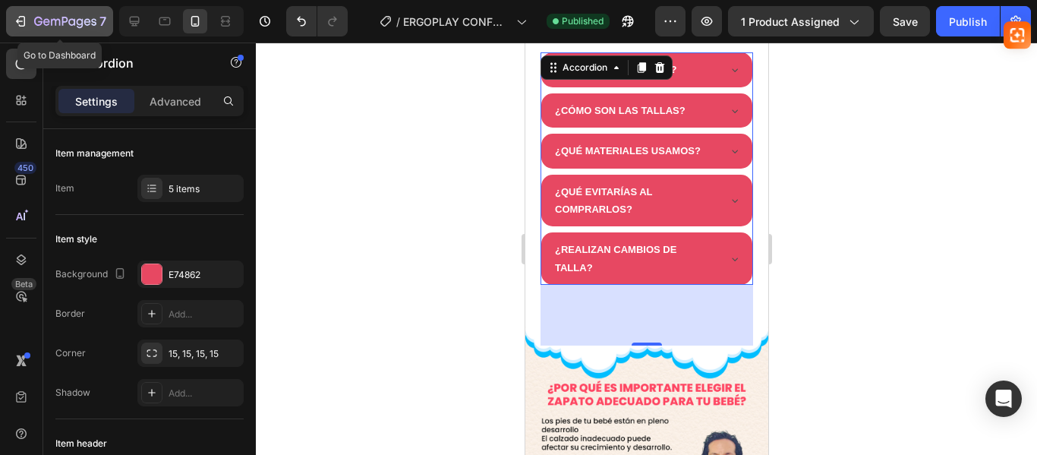
click at [21, 26] on icon "button" at bounding box center [22, 21] width 7 height 11
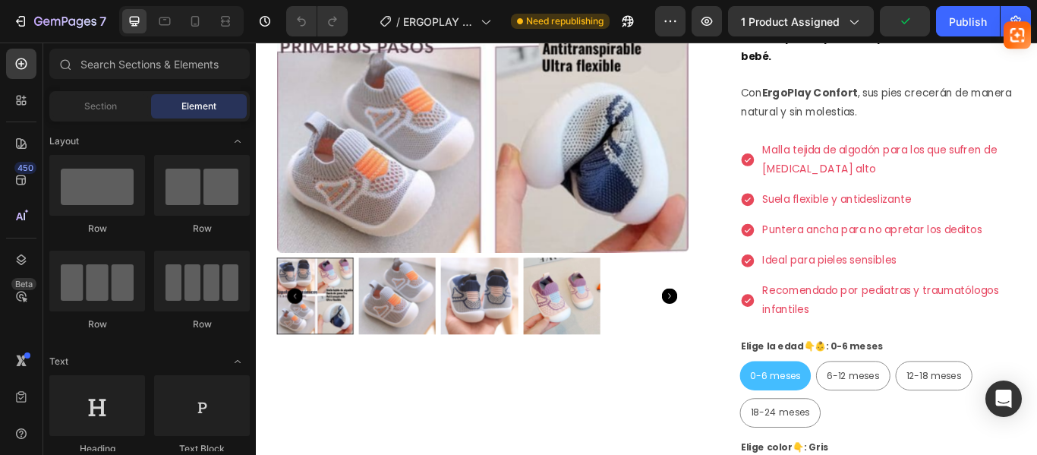
scroll to position [400, 0]
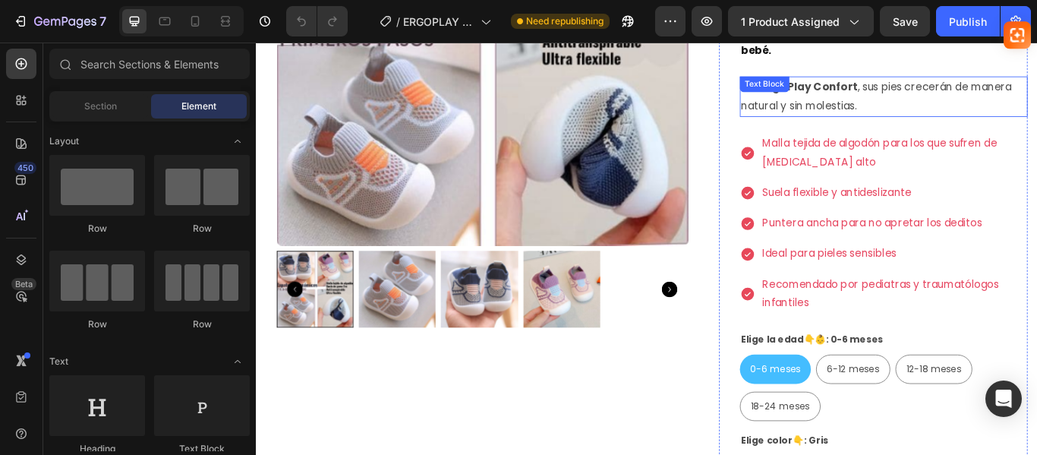
click at [944, 119] on p "Con ErgoPlay Confort , sus pies crecerán de manera natural y sin molestias." at bounding box center [988, 106] width 333 height 44
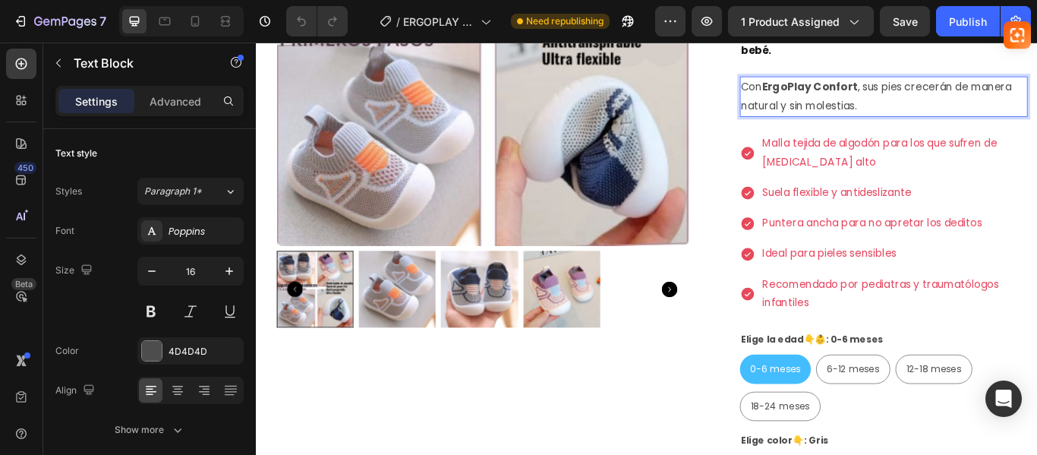
click at [945, 110] on p "Con ErgoPlay Confort , sus pies crecerán de manera natural y sin molestias." at bounding box center [988, 106] width 333 height 44
click at [959, 31] on button "Publish" at bounding box center [968, 21] width 64 height 30
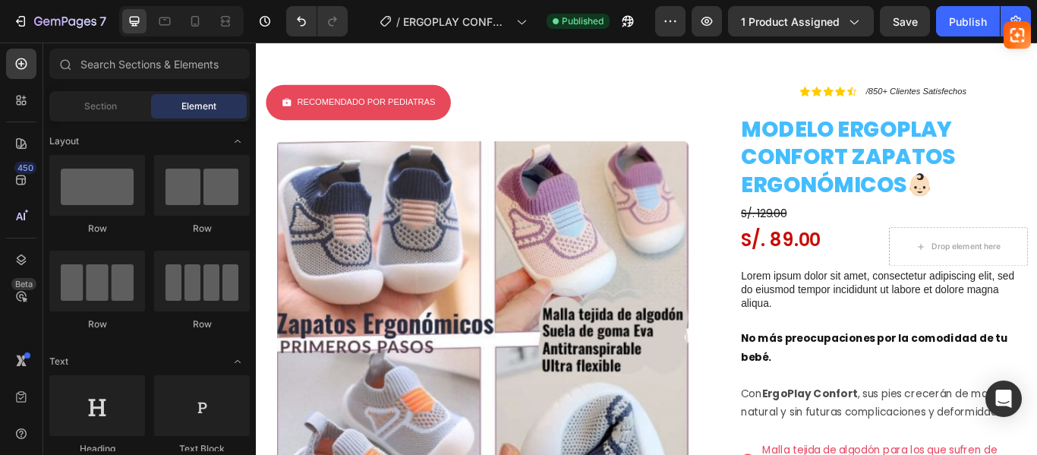
scroll to position [0, 0]
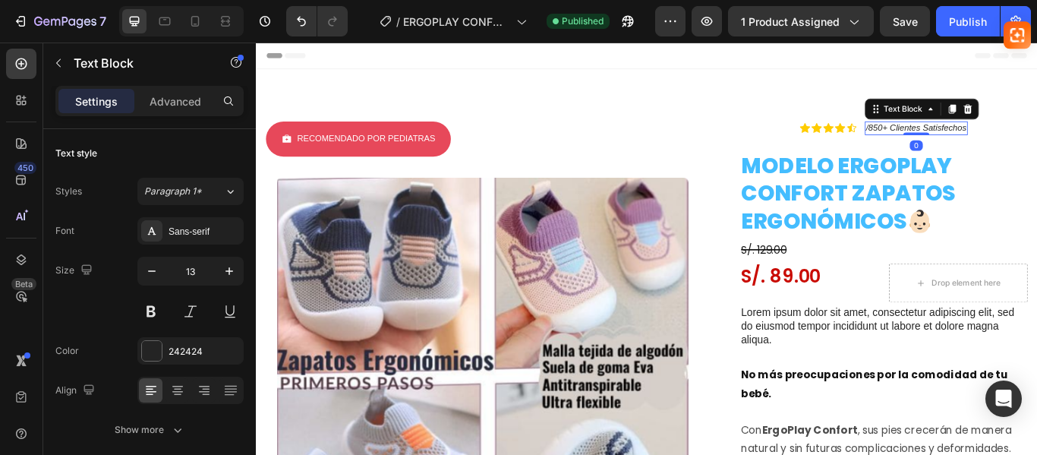
click at [968, 145] on icon "/850+ Clientes Satisfechos" at bounding box center [1026, 141] width 117 height 11
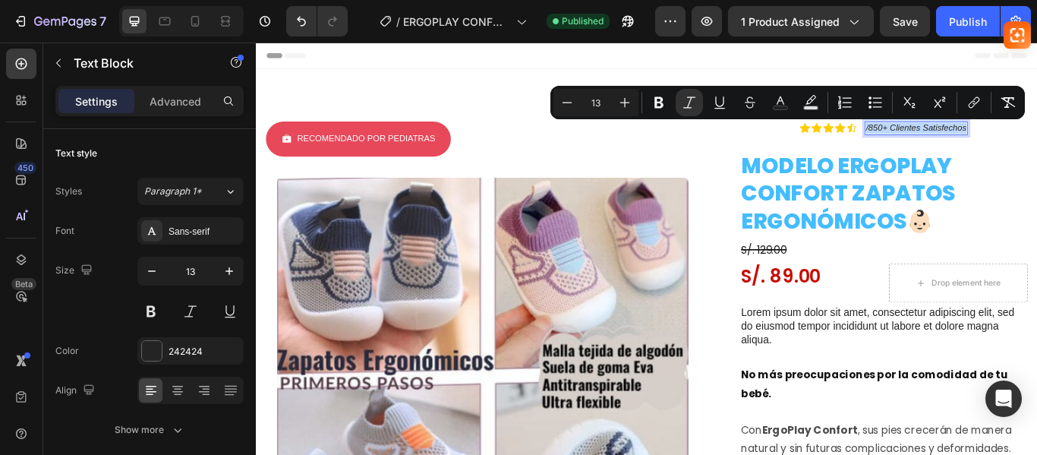
click at [968, 145] on icon "/850+ Clientes Satisfechos" at bounding box center [1026, 141] width 117 height 11
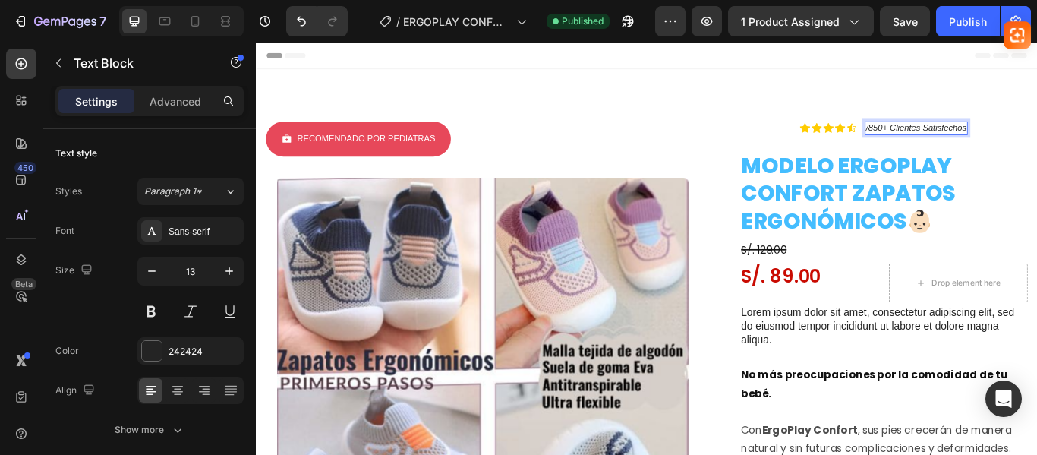
click at [978, 144] on icon "/850+ Clientes Satisfechos" at bounding box center [1026, 141] width 117 height 11
click at [965, 30] on button "Publish" at bounding box center [968, 21] width 64 height 30
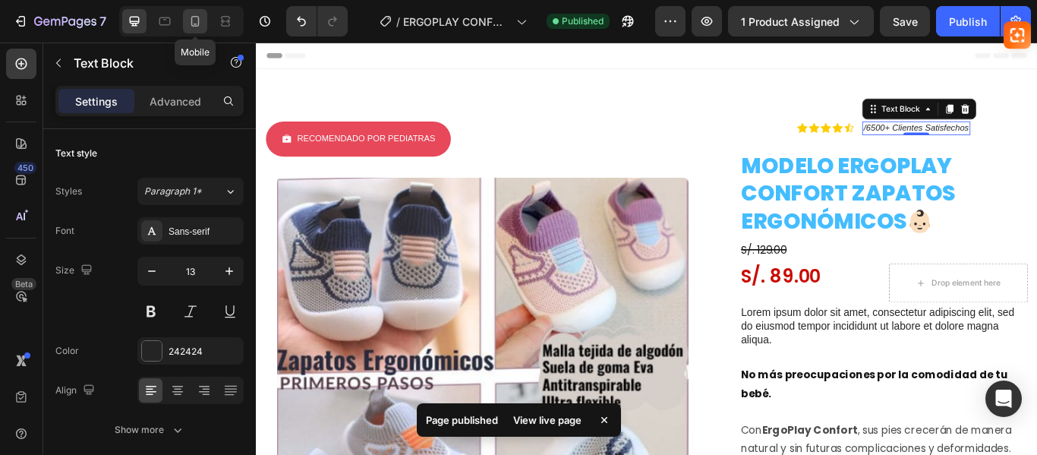
click at [195, 25] on icon at bounding box center [195, 21] width 15 height 15
type input "12"
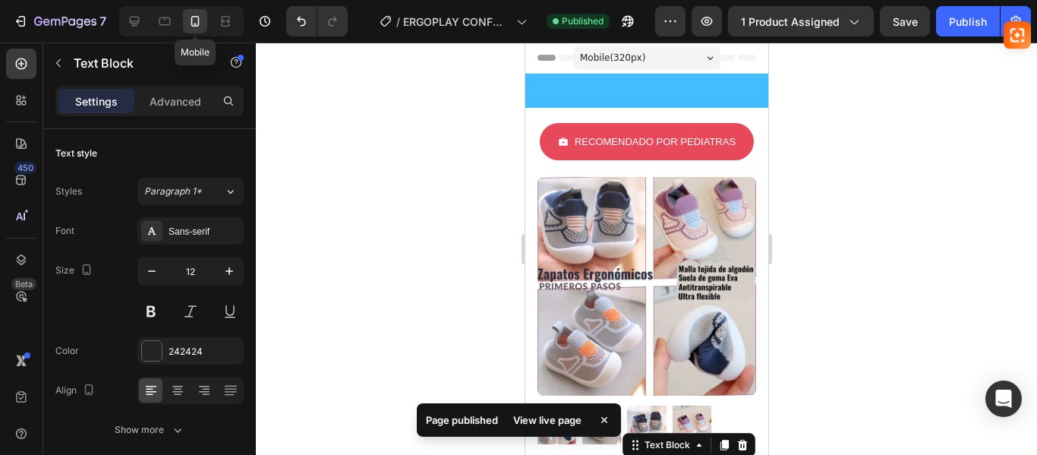
scroll to position [352, 0]
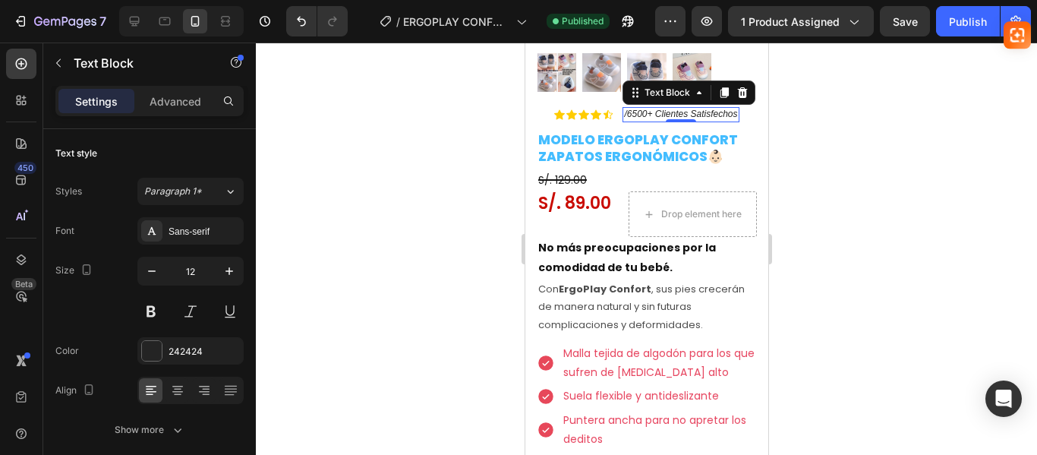
click at [838, 109] on div at bounding box center [646, 249] width 781 height 412
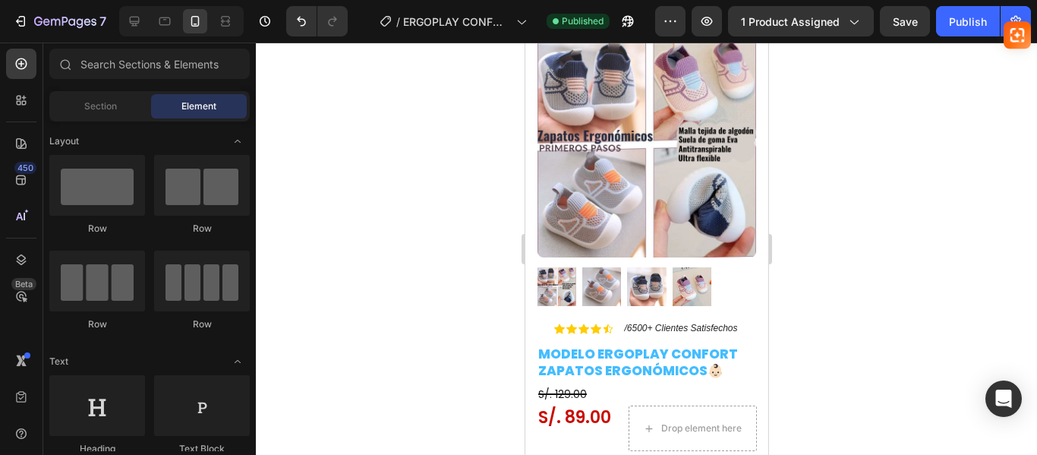
scroll to position [0, 0]
